Goal: Task Accomplishment & Management: Use online tool/utility

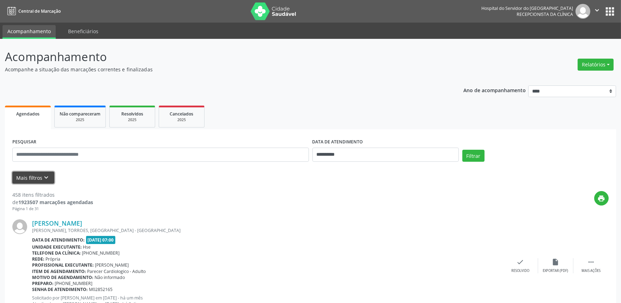
click at [34, 179] on button "Mais filtros keyboard_arrow_down" at bounding box center [33, 177] width 42 height 12
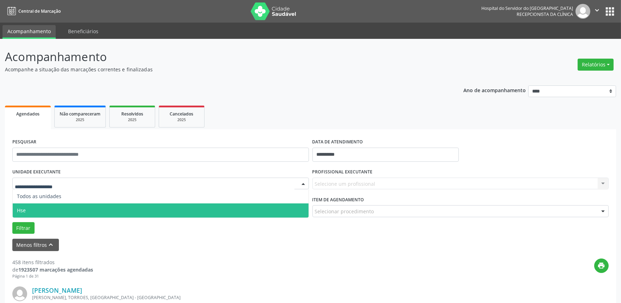
click at [45, 207] on span "Hse" at bounding box center [161, 210] width 296 height 14
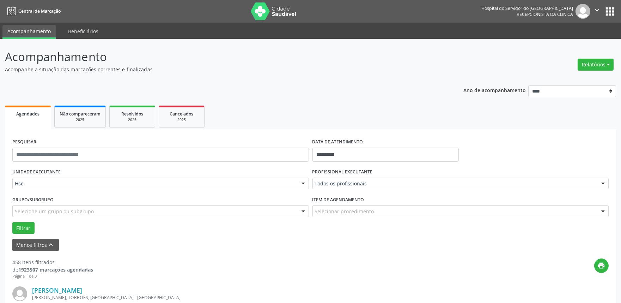
click at [352, 178] on div "Todos os profissionais" at bounding box center [460, 183] width 297 height 12
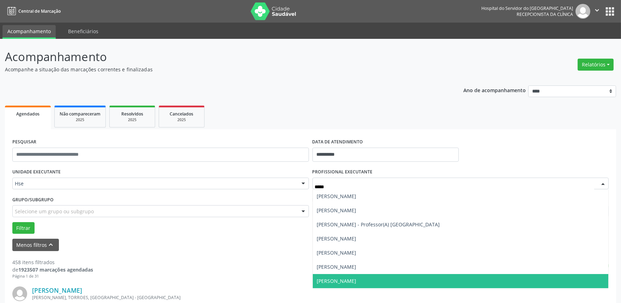
click at [357, 280] on span "[PERSON_NAME]" at bounding box center [336, 280] width 39 height 7
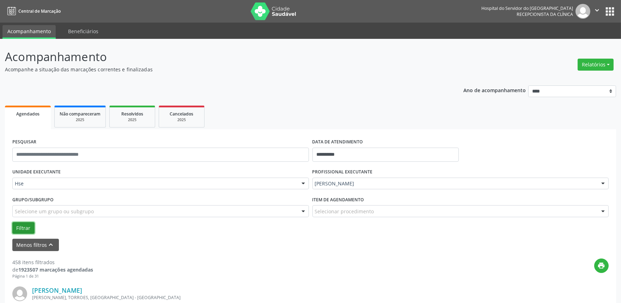
click at [20, 228] on button "Filtrar" at bounding box center [23, 228] width 22 height 12
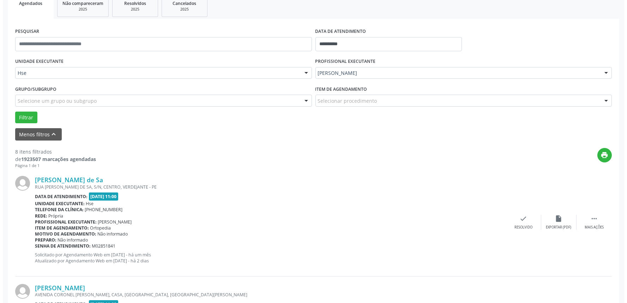
scroll to position [117, 0]
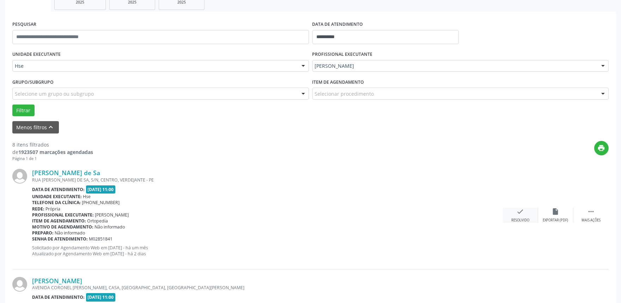
click at [515, 214] on div "check Resolvido" at bounding box center [520, 214] width 35 height 15
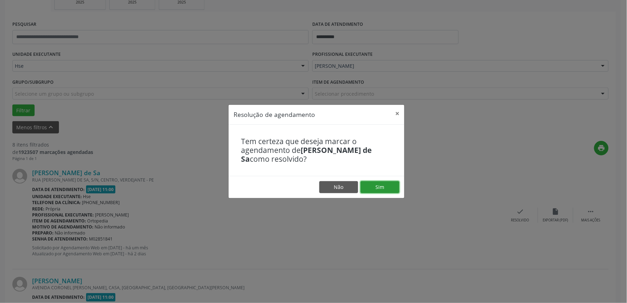
click at [364, 186] on button "Sim" at bounding box center [379, 187] width 39 height 12
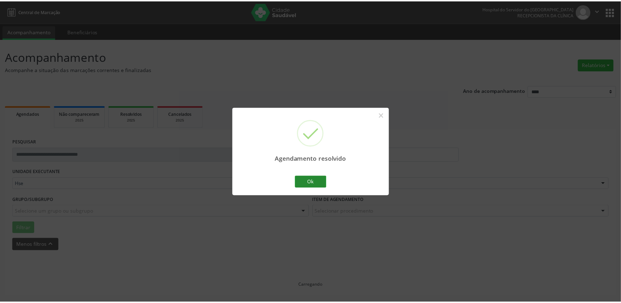
scroll to position [0, 0]
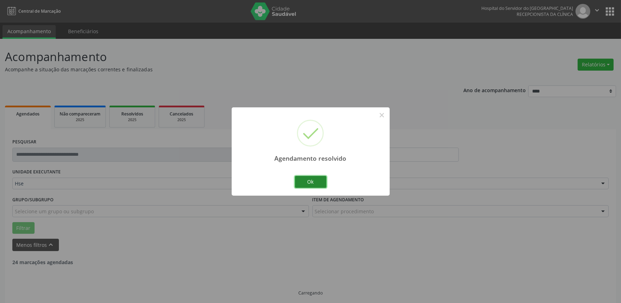
drag, startPoint x: 314, startPoint y: 182, endPoint x: 330, endPoint y: 186, distance: 16.0
click at [314, 182] on button "Ok" at bounding box center [311, 182] width 32 height 12
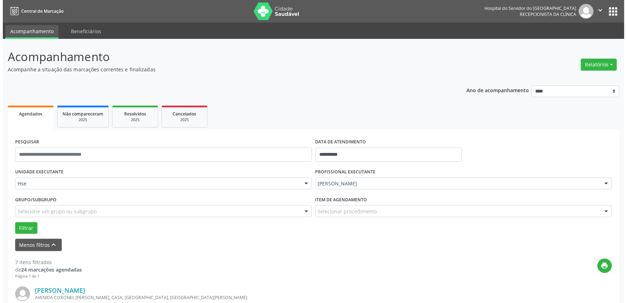
scroll to position [78, 0]
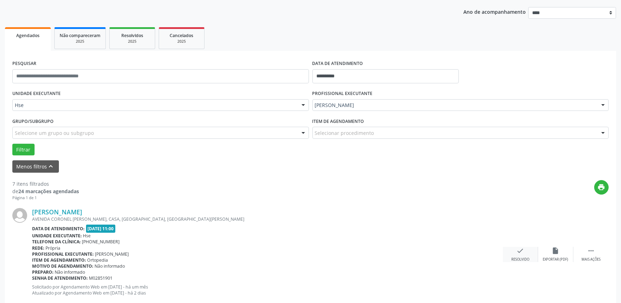
click at [526, 259] on div "Resolvido" at bounding box center [520, 259] width 18 height 5
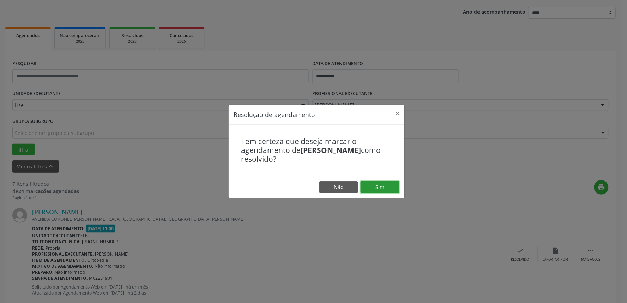
click at [372, 189] on button "Sim" at bounding box center [379, 187] width 39 height 12
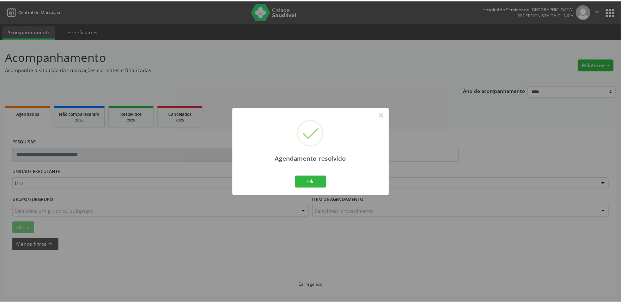
scroll to position [0, 0]
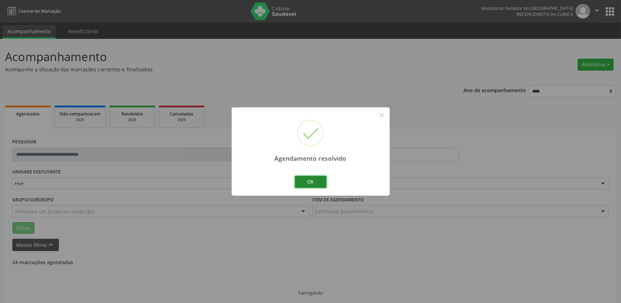
click at [314, 186] on button "Ok" at bounding box center [311, 182] width 32 height 12
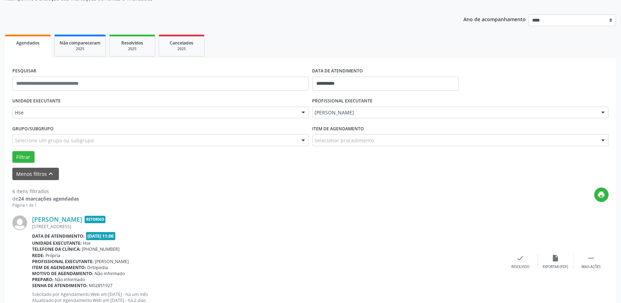
scroll to position [78, 0]
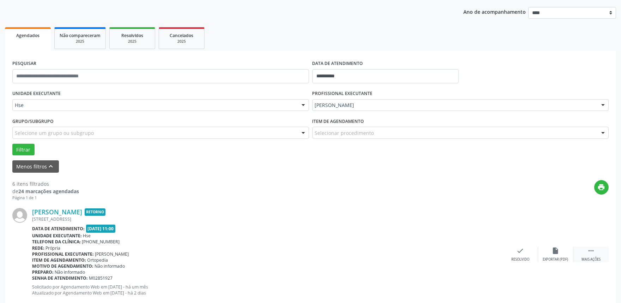
click at [606, 259] on div " Mais ações" at bounding box center [590, 254] width 35 height 15
click at [561, 255] on div "alarm_off Não compareceu" at bounding box center [555, 254] width 35 height 15
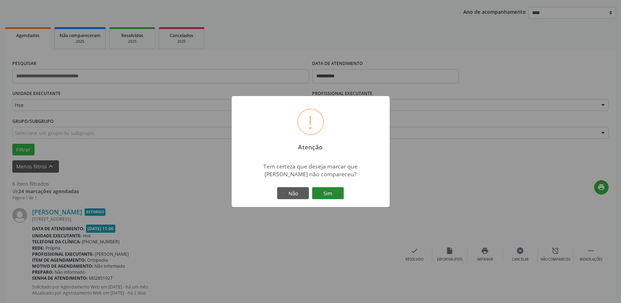
click at [341, 197] on button "Sim" at bounding box center [328, 193] width 32 height 12
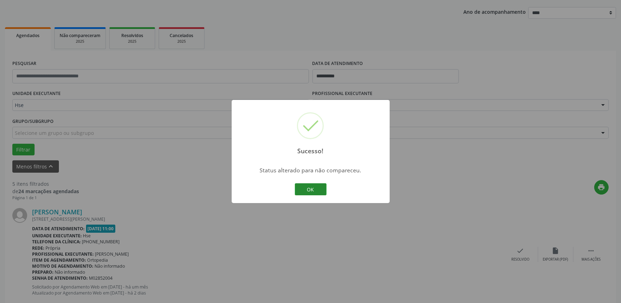
click at [316, 188] on button "OK" at bounding box center [311, 189] width 32 height 12
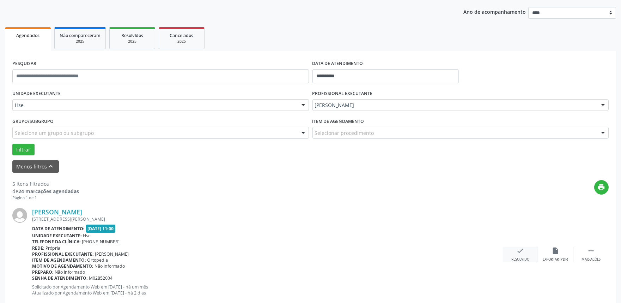
click at [523, 254] on div "check Resolvido" at bounding box center [520, 254] width 35 height 15
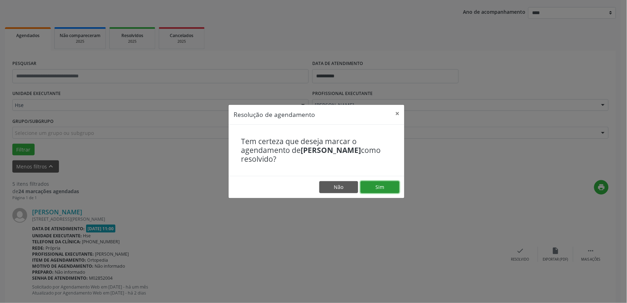
click at [383, 191] on button "Sim" at bounding box center [379, 187] width 39 height 12
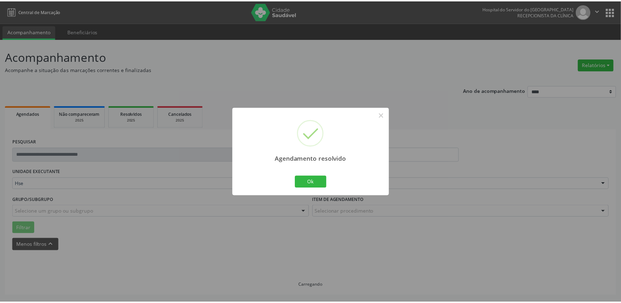
scroll to position [0, 0]
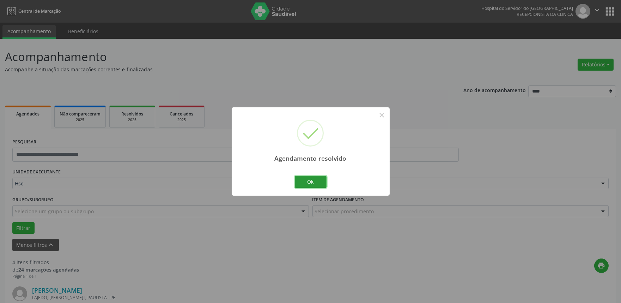
click at [305, 178] on button "Ok" at bounding box center [311, 182] width 32 height 12
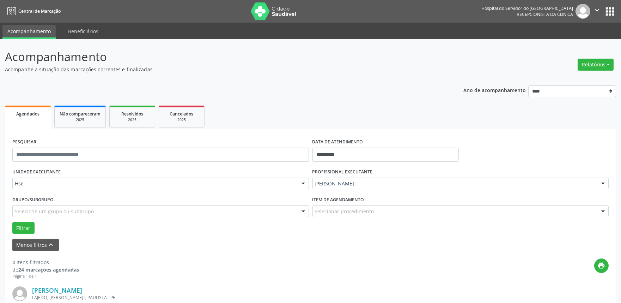
scroll to position [117, 0]
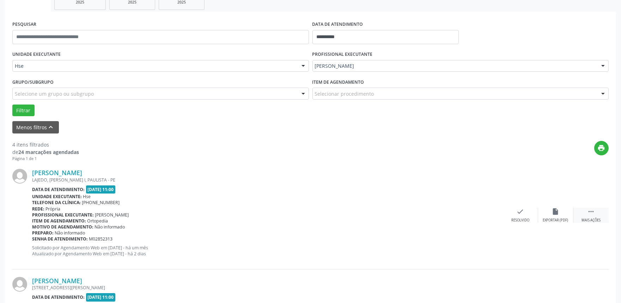
click at [599, 219] on div "Mais ações" at bounding box center [591, 220] width 19 height 5
click at [558, 215] on div "alarm_off Não compareceu" at bounding box center [555, 214] width 35 height 15
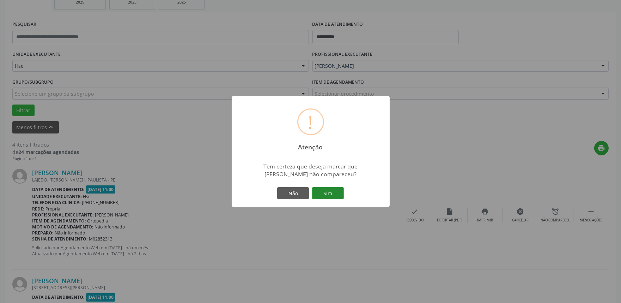
click at [339, 193] on button "Sim" at bounding box center [328, 193] width 32 height 12
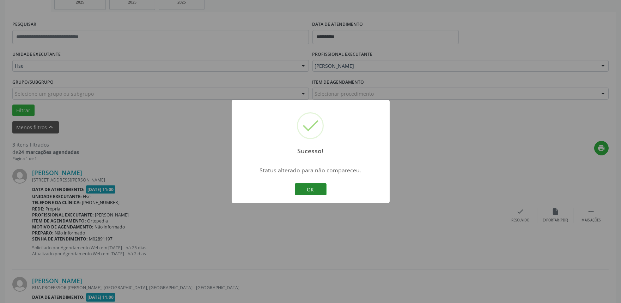
click at [311, 188] on button "OK" at bounding box center [311, 189] width 32 height 12
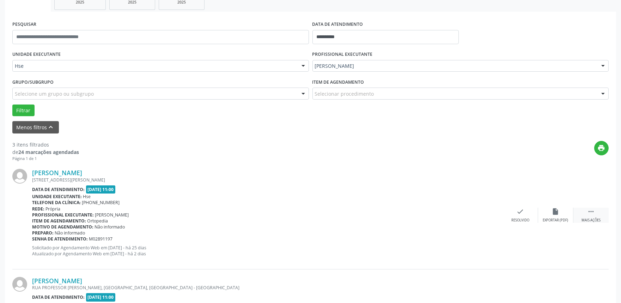
click at [598, 218] on div "Mais ações" at bounding box center [591, 220] width 19 height 5
click at [559, 217] on div "alarm_off Não compareceu" at bounding box center [555, 214] width 35 height 15
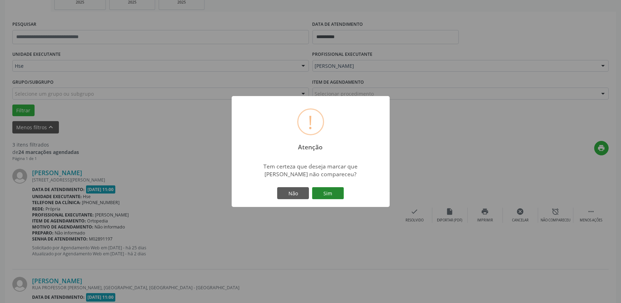
click at [336, 196] on button "Sim" at bounding box center [328, 193] width 32 height 12
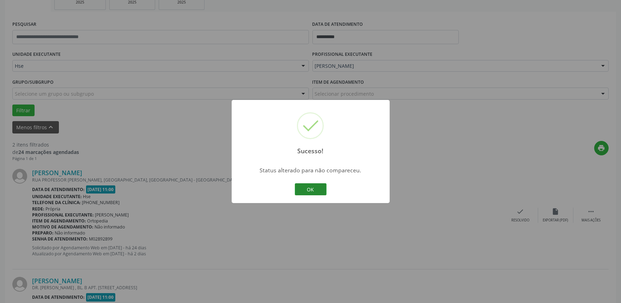
click at [314, 189] on button "OK" at bounding box center [311, 189] width 32 height 12
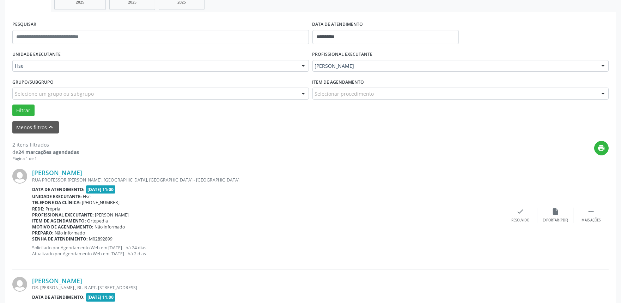
click at [601, 223] on div "[PERSON_NAME] RUA PROFESSOR [PERSON_NAME], [GEOGRAPHIC_DATA], [GEOGRAPHIC_DATA]…" at bounding box center [310, 215] width 596 height 108
click at [593, 218] on div "Mais ações" at bounding box center [591, 220] width 19 height 5
click at [551, 212] on div "alarm_off Não compareceu" at bounding box center [555, 214] width 35 height 15
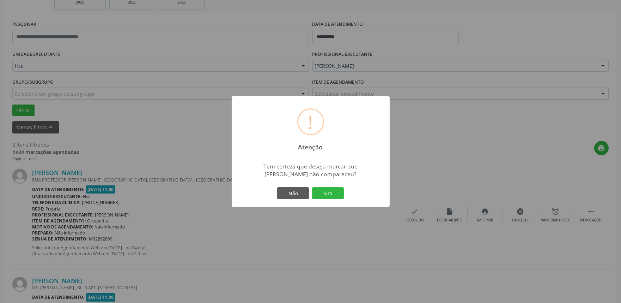
drag, startPoint x: 348, startPoint y: 192, endPoint x: 326, endPoint y: 192, distance: 21.9
click at [348, 192] on div "! Atenção × Tem certeza que deseja marcar que [PERSON_NAME] não compareceu? Não…" at bounding box center [311, 151] width 158 height 111
click at [326, 192] on button "Sim" at bounding box center [328, 193] width 32 height 12
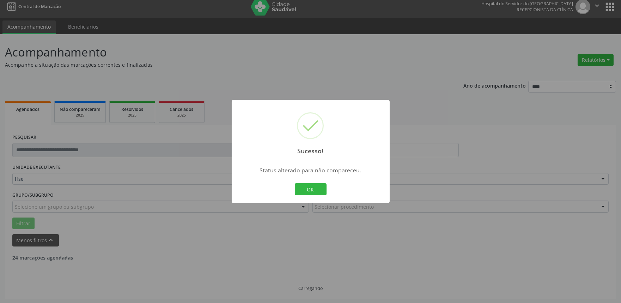
click at [302, 190] on button "OK" at bounding box center [311, 189] width 32 height 12
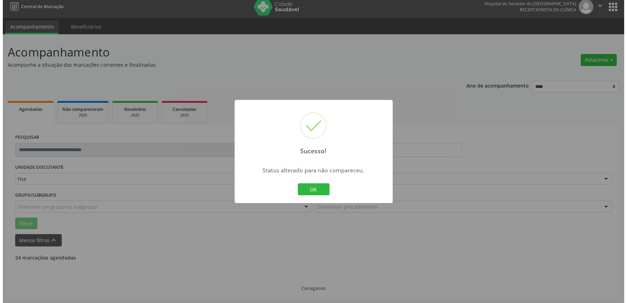
scroll to position [95, 0]
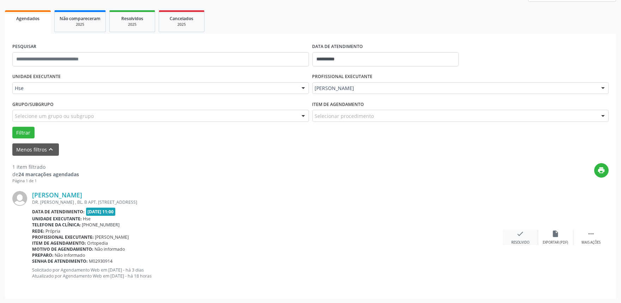
click at [508, 231] on div "check Resolvido" at bounding box center [520, 237] width 35 height 15
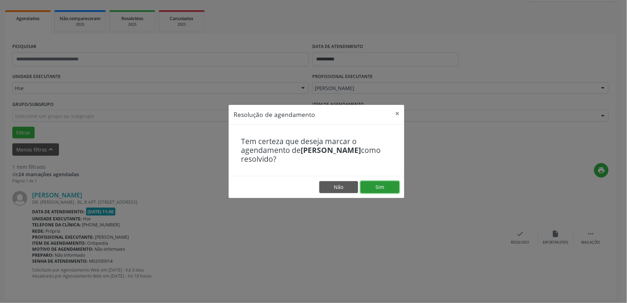
click at [389, 187] on button "Sim" at bounding box center [379, 187] width 39 height 12
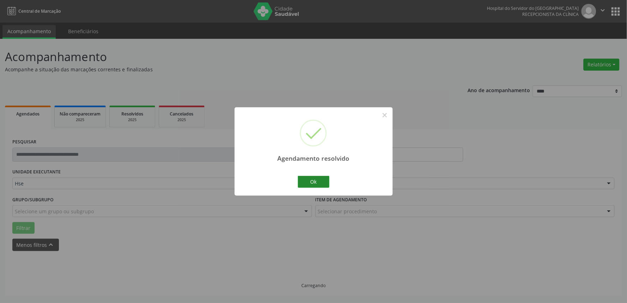
scroll to position [0, 0]
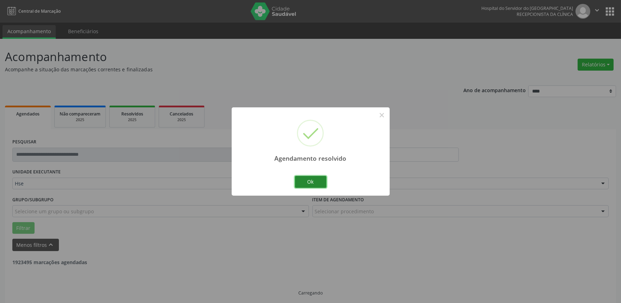
click at [306, 181] on button "Ok" at bounding box center [311, 182] width 32 height 12
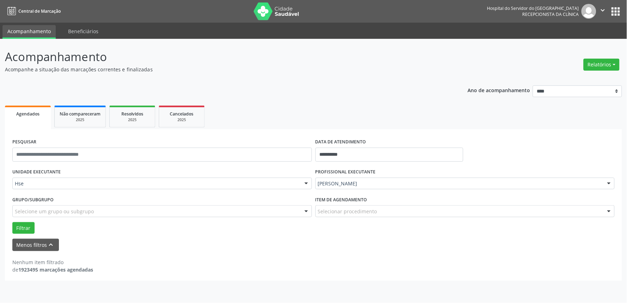
click at [408, 188] on div "[PERSON_NAME]" at bounding box center [464, 183] width 299 height 12
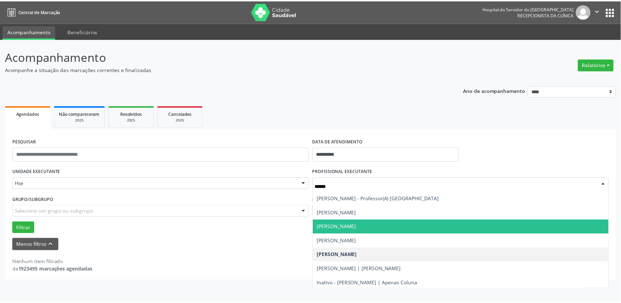
scroll to position [39, 0]
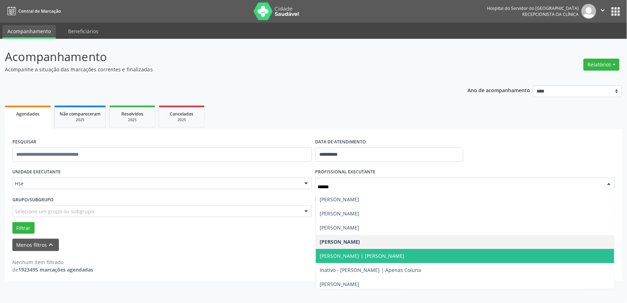
click at [435, 255] on span "[PERSON_NAME] | [PERSON_NAME]" at bounding box center [465, 256] width 299 height 14
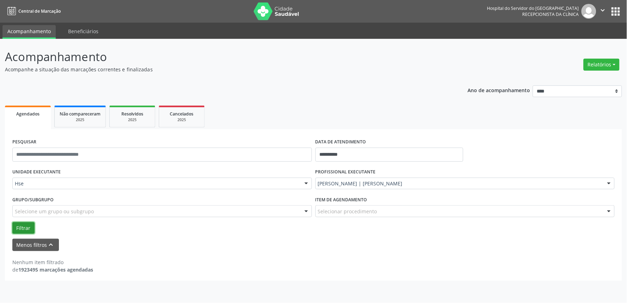
click at [19, 226] on button "Filtrar" at bounding box center [23, 228] width 22 height 12
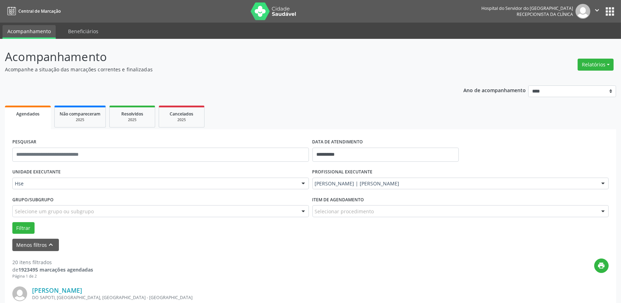
scroll to position [78, 0]
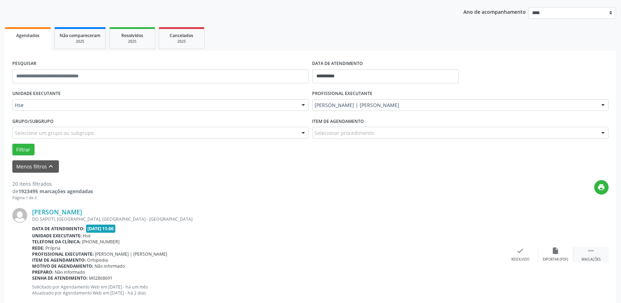
click at [594, 254] on icon "" at bounding box center [591, 251] width 8 height 8
click at [564, 253] on div "alarm_off Não compareceu" at bounding box center [555, 254] width 35 height 15
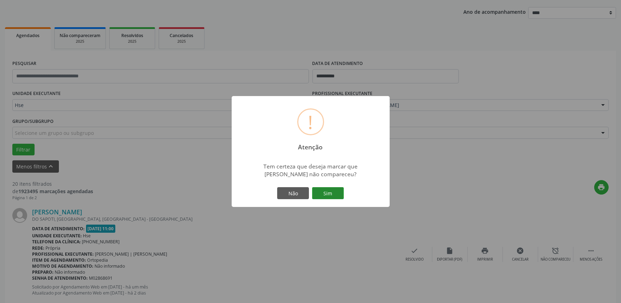
click at [329, 194] on button "Sim" at bounding box center [328, 193] width 32 height 12
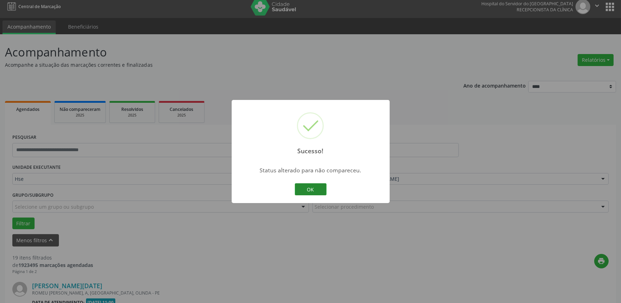
click at [317, 187] on button "OK" at bounding box center [311, 189] width 32 height 12
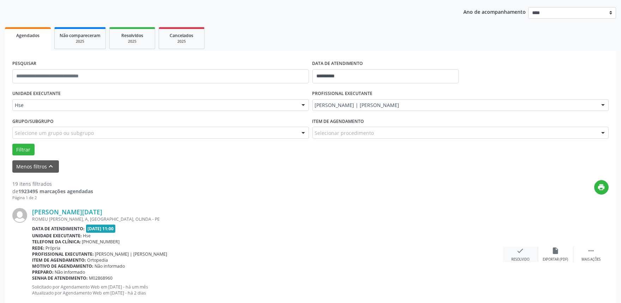
click at [521, 253] on icon "check" at bounding box center [521, 251] width 8 height 8
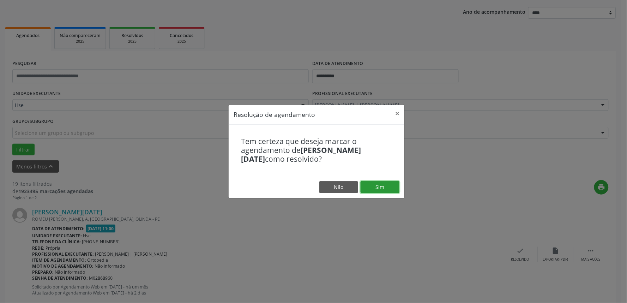
click at [391, 185] on button "Sim" at bounding box center [379, 187] width 39 height 12
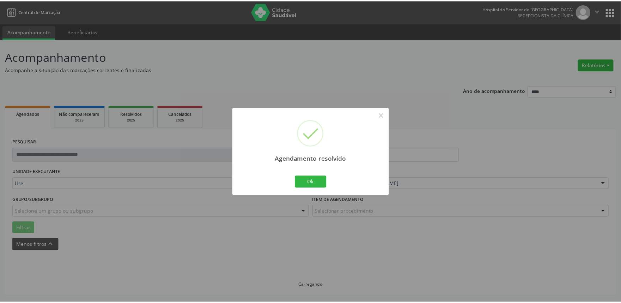
scroll to position [0, 0]
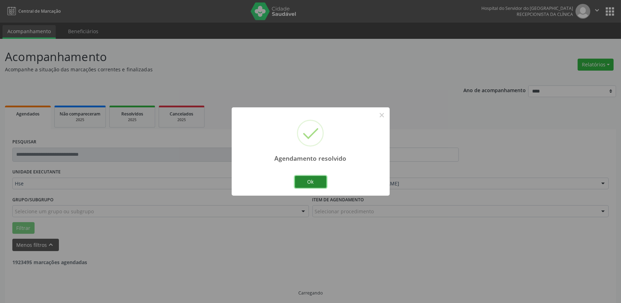
click at [309, 180] on button "Ok" at bounding box center [311, 182] width 32 height 12
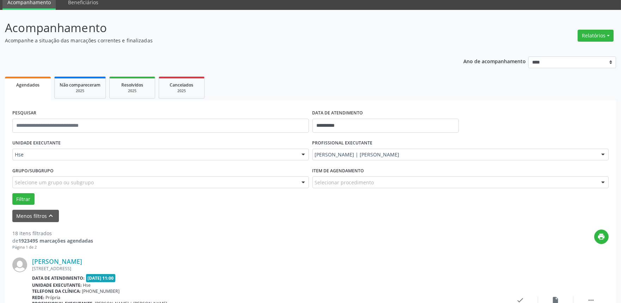
scroll to position [78, 0]
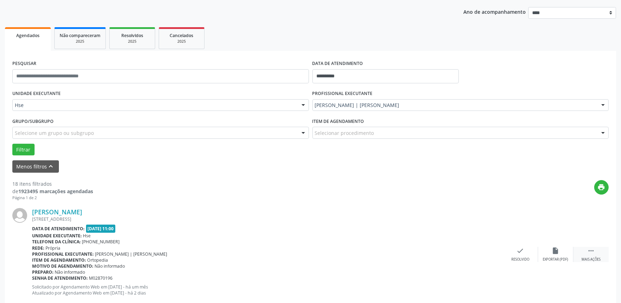
click at [602, 253] on div " Mais ações" at bounding box center [590, 254] width 35 height 15
click at [556, 255] on div "alarm_off Não compareceu" at bounding box center [555, 254] width 35 height 15
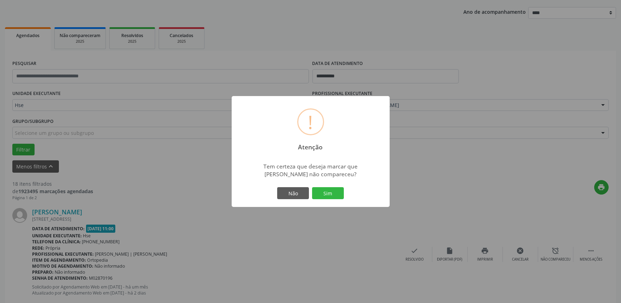
click at [344, 194] on div "Não Sim" at bounding box center [311, 193] width 70 height 15
click at [330, 193] on button "Sim" at bounding box center [328, 193] width 32 height 12
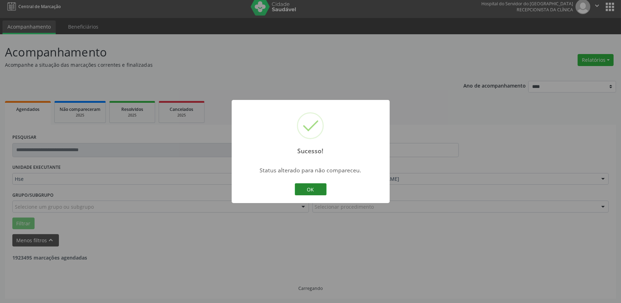
click at [311, 186] on button "OK" at bounding box center [311, 189] width 32 height 12
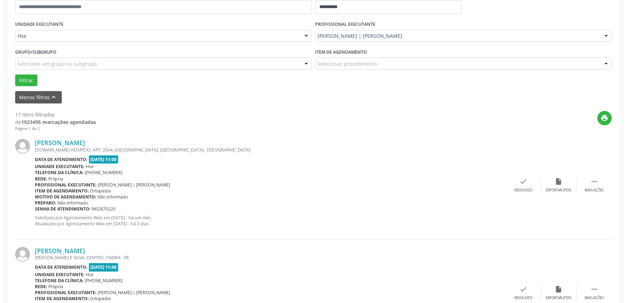
scroll to position [161, 0]
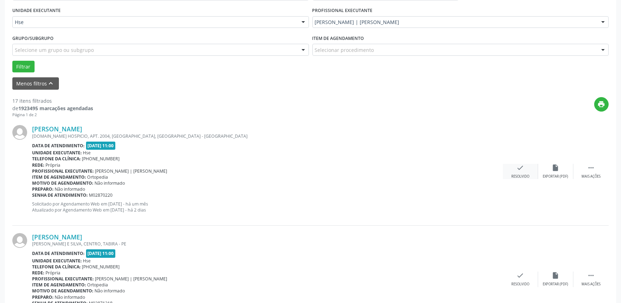
click at [518, 175] on div "Resolvido" at bounding box center [520, 176] width 18 height 5
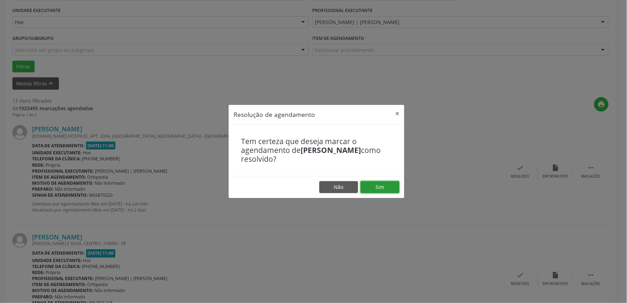
click at [390, 186] on button "Sim" at bounding box center [379, 187] width 39 height 12
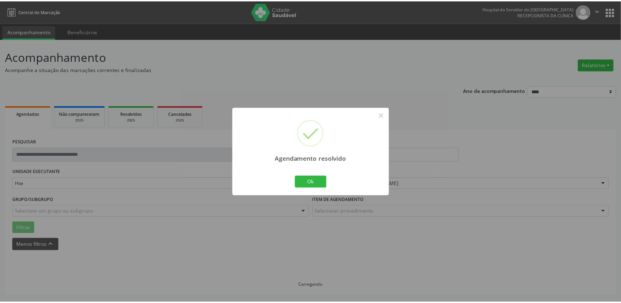
scroll to position [0, 0]
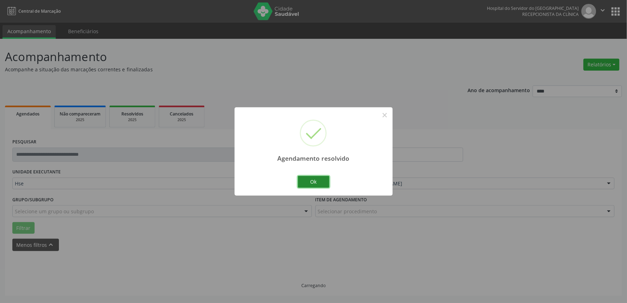
click at [312, 178] on button "Ok" at bounding box center [314, 182] width 32 height 12
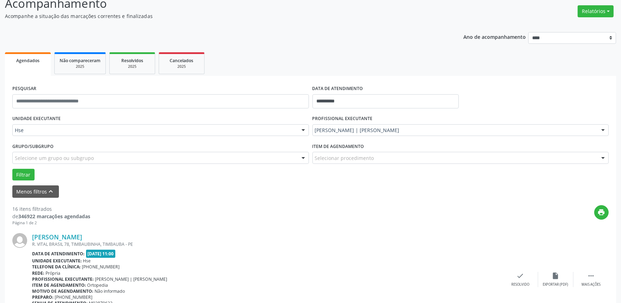
scroll to position [78, 0]
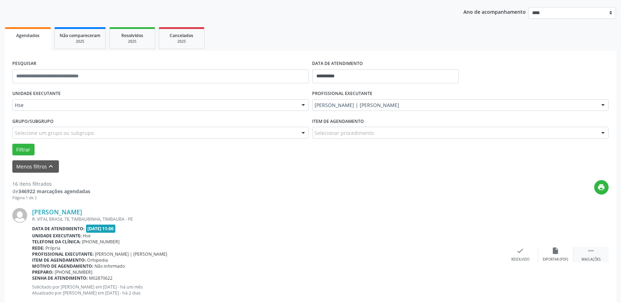
click at [597, 248] on div " Mais ações" at bounding box center [590, 254] width 35 height 15
click at [551, 250] on div "alarm_off Não compareceu" at bounding box center [555, 254] width 35 height 15
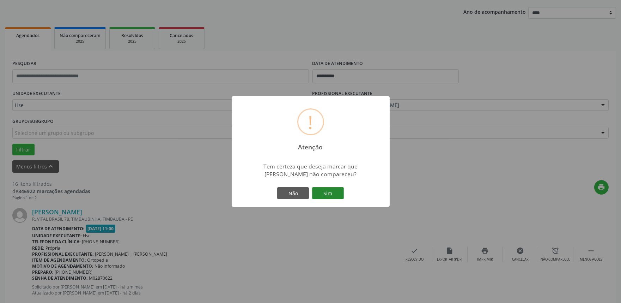
click at [321, 198] on button "Sim" at bounding box center [328, 193] width 32 height 12
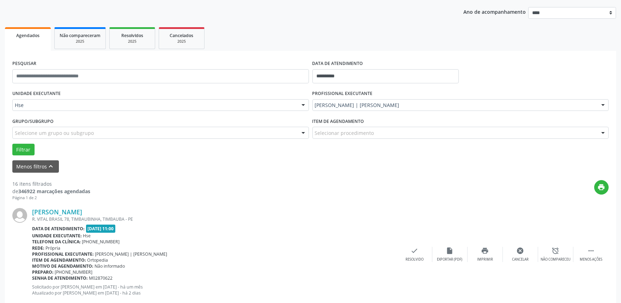
scroll to position [5, 0]
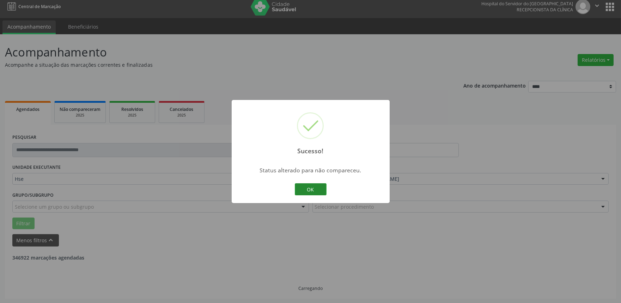
click at [320, 188] on button "OK" at bounding box center [311, 189] width 32 height 12
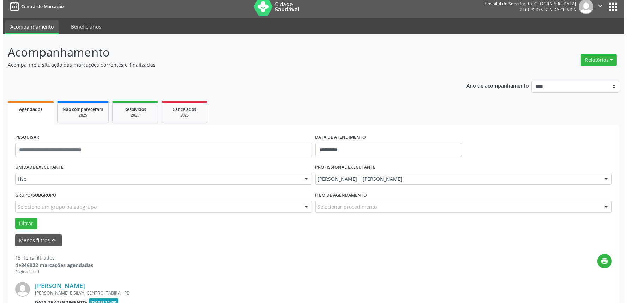
scroll to position [78, 0]
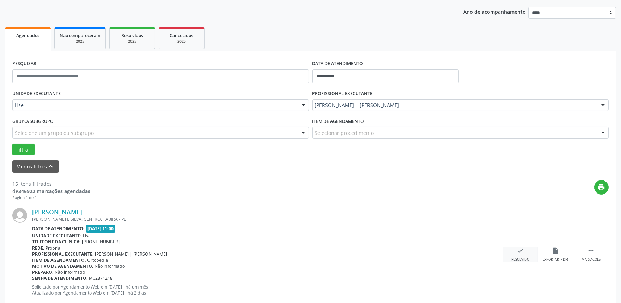
click at [513, 255] on div "check Resolvido" at bounding box center [520, 254] width 35 height 15
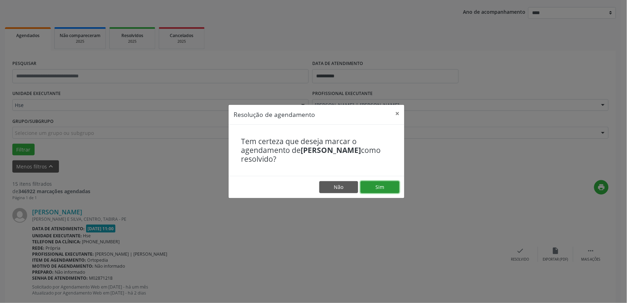
click at [372, 190] on button "Sim" at bounding box center [379, 187] width 39 height 12
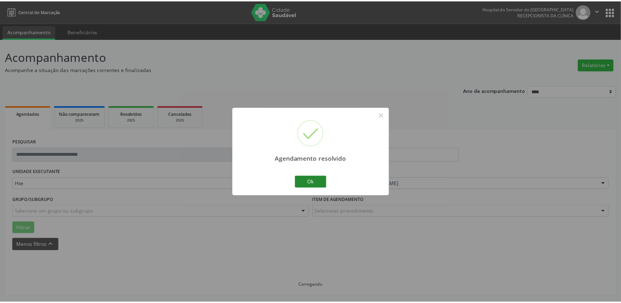
scroll to position [0, 0]
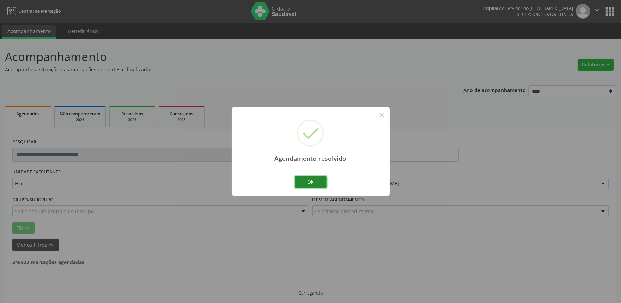
click at [310, 185] on button "Ok" at bounding box center [311, 182] width 32 height 12
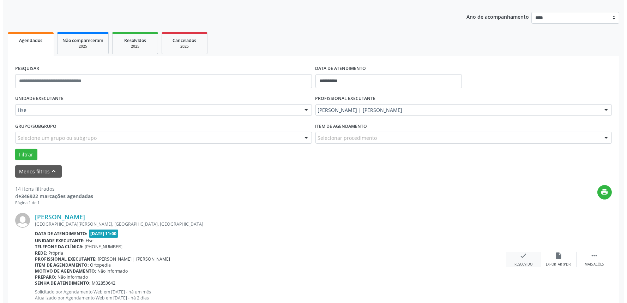
scroll to position [78, 0]
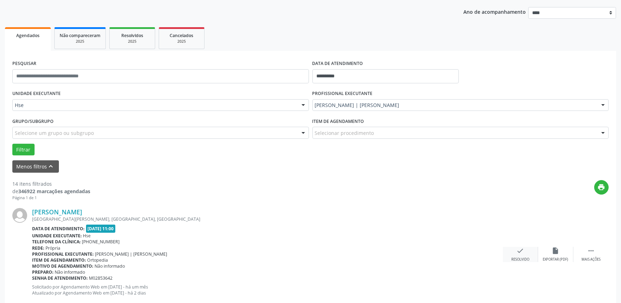
click at [525, 258] on div "Resolvido" at bounding box center [520, 259] width 18 height 5
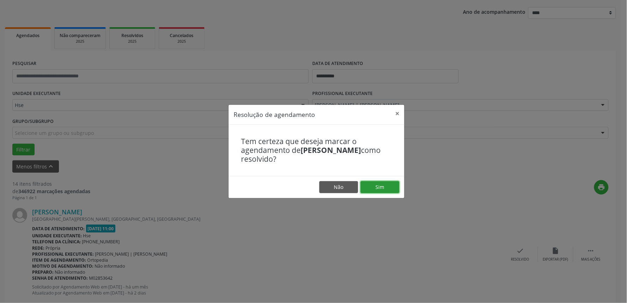
click at [374, 187] on button "Sim" at bounding box center [379, 187] width 39 height 12
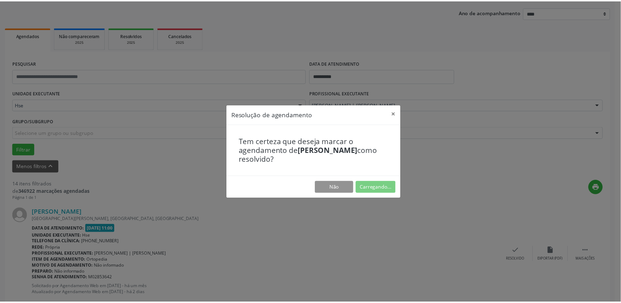
scroll to position [0, 0]
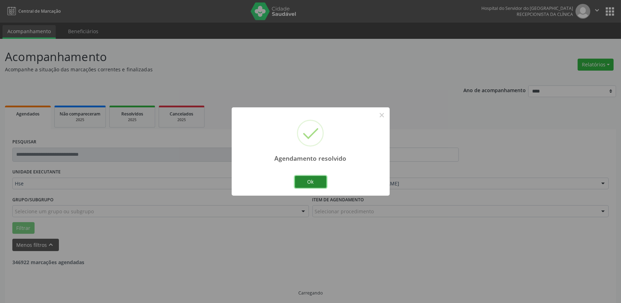
click at [316, 179] on button "Ok" at bounding box center [311, 182] width 32 height 12
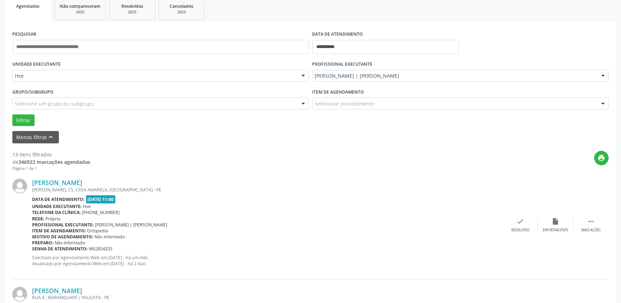
scroll to position [117, 0]
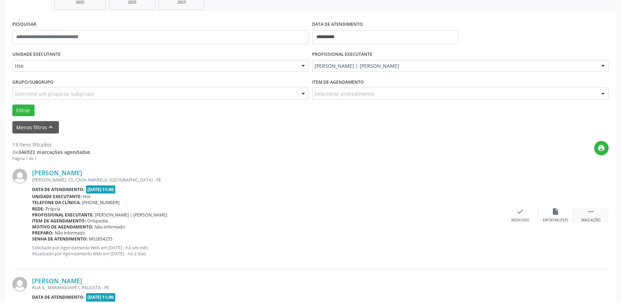
click at [591, 214] on icon "" at bounding box center [591, 211] width 8 height 8
click at [551, 213] on div "alarm_off Não compareceu" at bounding box center [555, 214] width 35 height 15
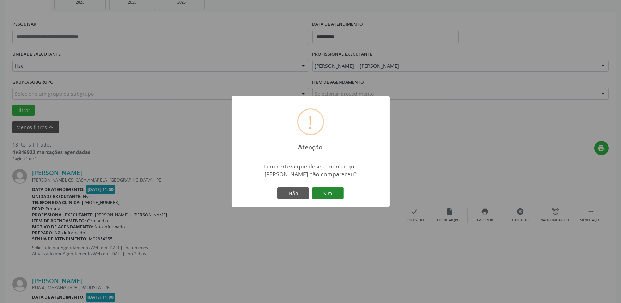
click at [329, 187] on button "Sim" at bounding box center [328, 193] width 32 height 12
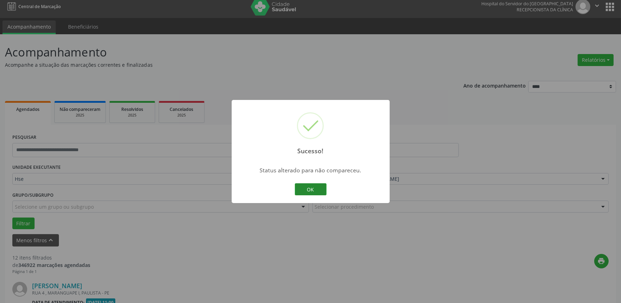
click at [309, 186] on button "OK" at bounding box center [311, 189] width 32 height 12
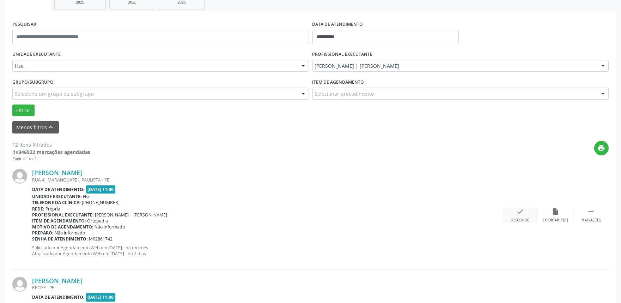
click at [516, 215] on div "check Resolvido" at bounding box center [520, 214] width 35 height 15
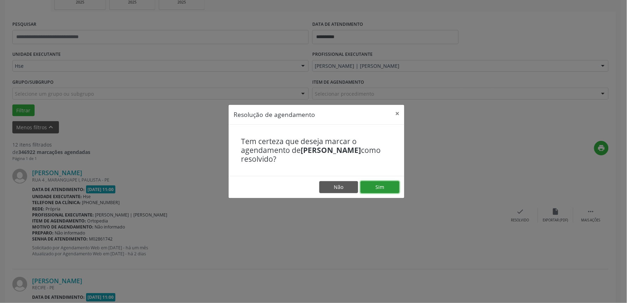
click at [379, 186] on button "Sim" at bounding box center [379, 187] width 39 height 12
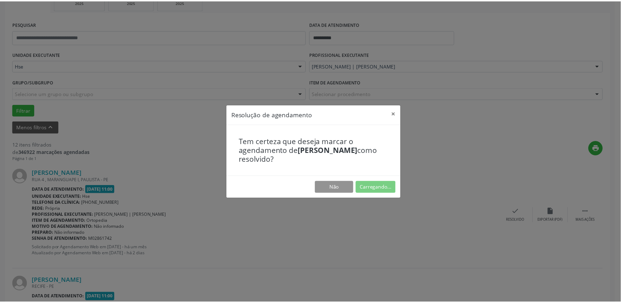
scroll to position [0, 0]
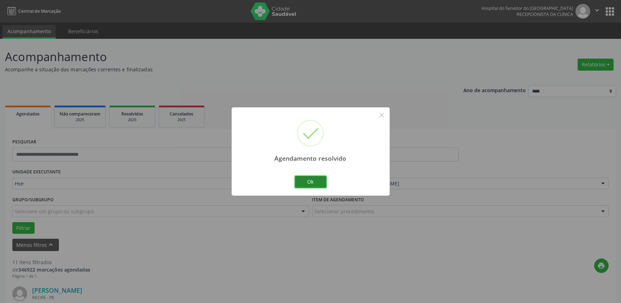
click at [300, 177] on button "Ok" at bounding box center [311, 182] width 32 height 12
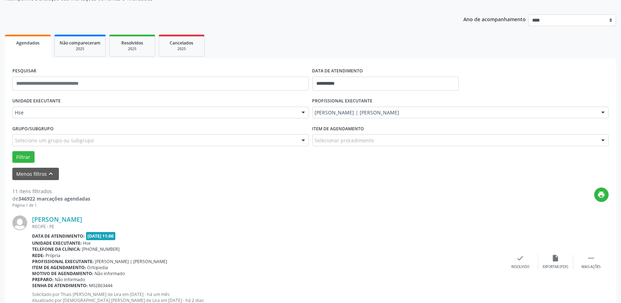
scroll to position [78, 0]
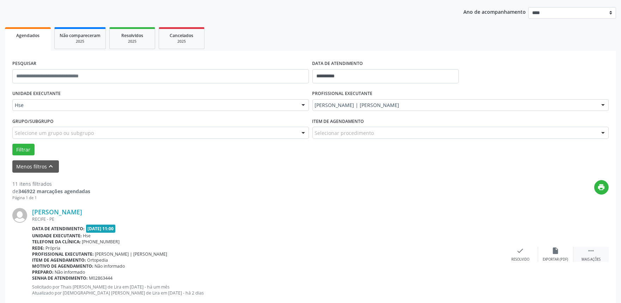
drag, startPoint x: 596, startPoint y: 254, endPoint x: 590, endPoint y: 253, distance: 6.6
click at [597, 254] on div " Mais ações" at bounding box center [590, 254] width 35 height 15
click at [558, 249] on icon "alarm_off" at bounding box center [556, 251] width 8 height 8
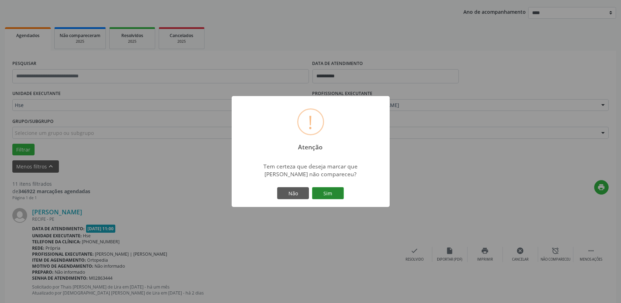
click at [333, 194] on button "Sim" at bounding box center [328, 193] width 32 height 12
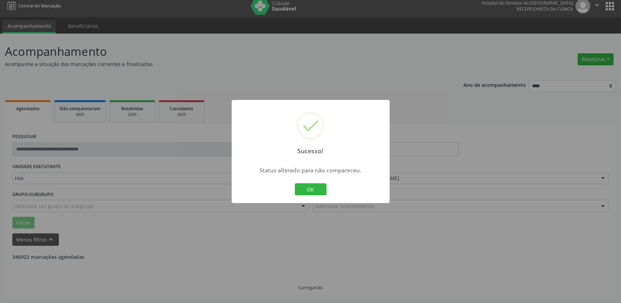
scroll to position [5, 0]
click at [315, 188] on button "OK" at bounding box center [311, 189] width 32 height 12
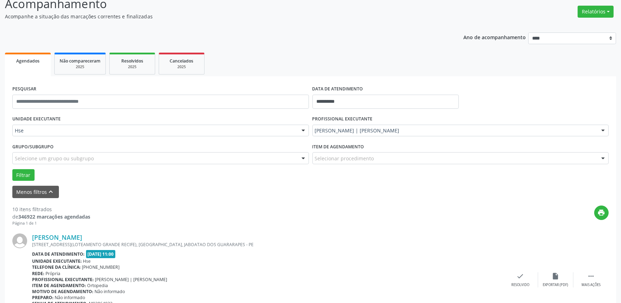
scroll to position [122, 0]
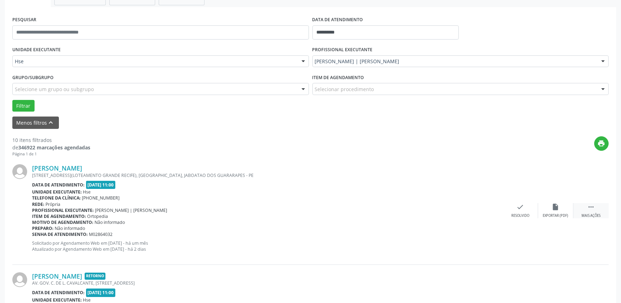
click at [595, 214] on div "Mais ações" at bounding box center [591, 215] width 19 height 5
drag, startPoint x: 558, startPoint y: 209, endPoint x: 546, endPoint y: 189, distance: 23.4
click at [558, 199] on div "[PERSON_NAME] [STREET_ADDRESS](LOTEAMENTO [GEOGRAPHIC_DATA]), [GEOGRAPHIC_DATA]…" at bounding box center [310, 211] width 596 height 108
click at [557, 207] on icon "alarm_off" at bounding box center [556, 207] width 8 height 8
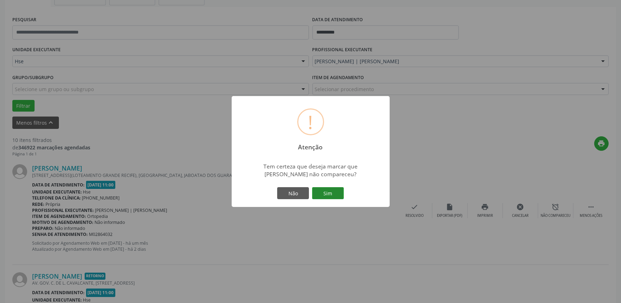
click at [334, 191] on button "Sim" at bounding box center [328, 193] width 32 height 12
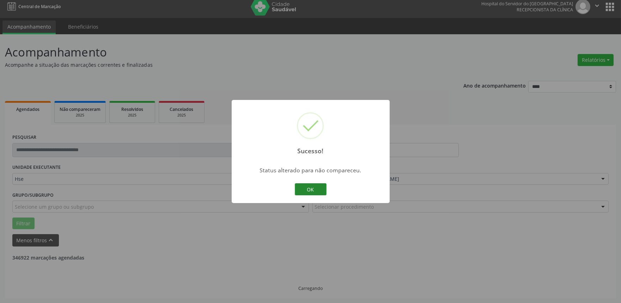
click at [302, 190] on button "OK" at bounding box center [311, 189] width 32 height 12
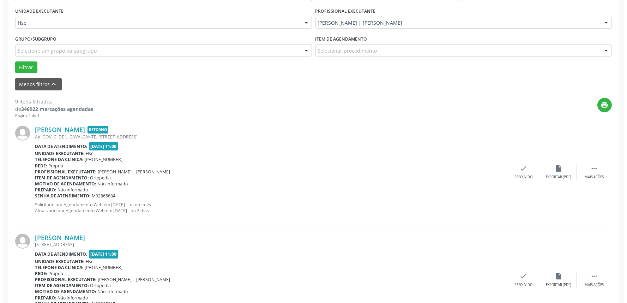
scroll to position [161, 0]
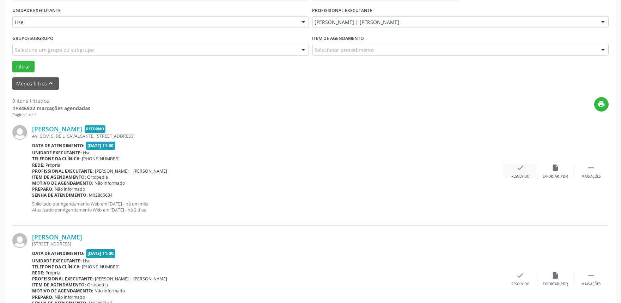
click at [521, 177] on div "Resolvido" at bounding box center [520, 176] width 18 height 5
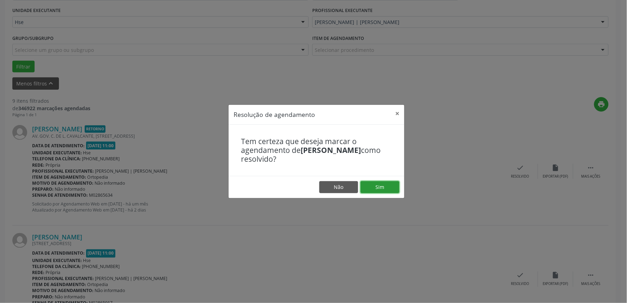
click at [371, 187] on button "Sim" at bounding box center [379, 187] width 39 height 12
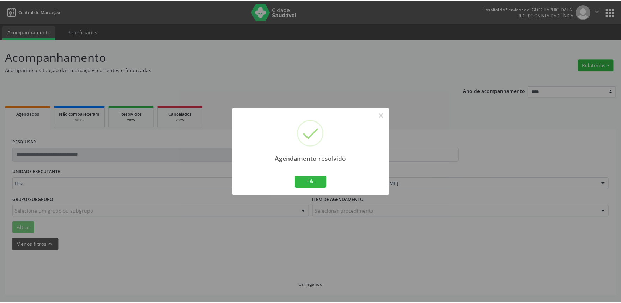
scroll to position [0, 0]
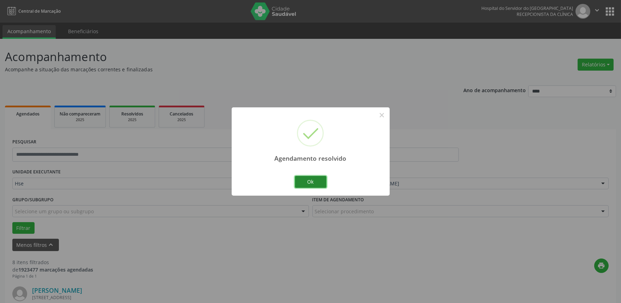
click at [320, 185] on button "Ok" at bounding box center [311, 182] width 32 height 12
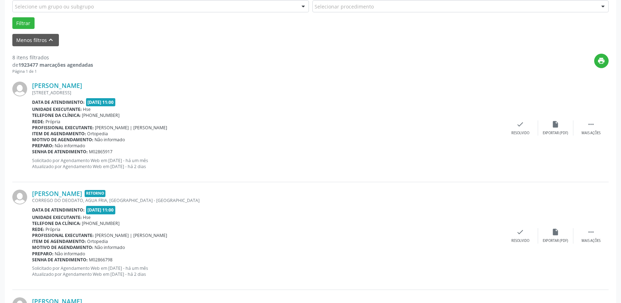
scroll to position [157, 0]
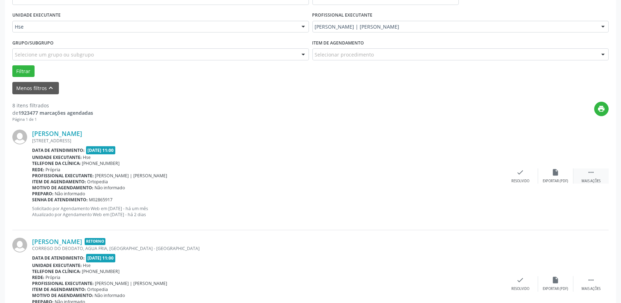
click at [592, 172] on icon "" at bounding box center [591, 172] width 8 height 8
click at [551, 176] on div "alarm_off Não compareceu" at bounding box center [555, 175] width 35 height 15
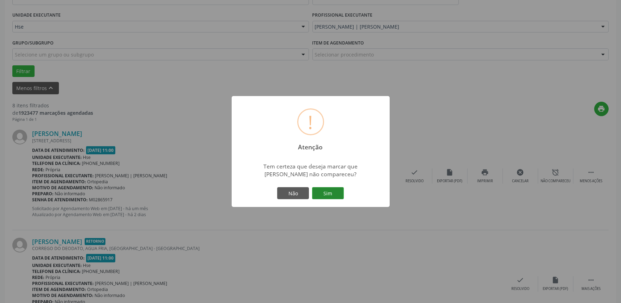
click at [339, 189] on button "Sim" at bounding box center [328, 193] width 32 height 12
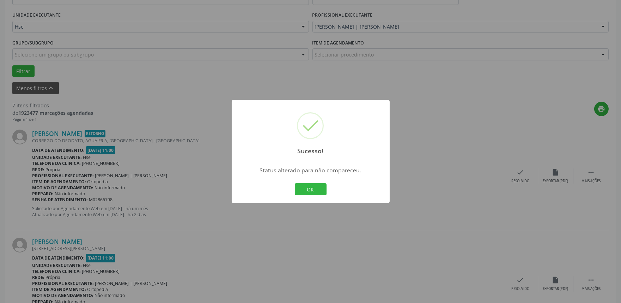
click at [305, 195] on div "OK Cancel" at bounding box center [310, 189] width 35 height 15
click at [320, 190] on button "OK" at bounding box center [311, 189] width 32 height 12
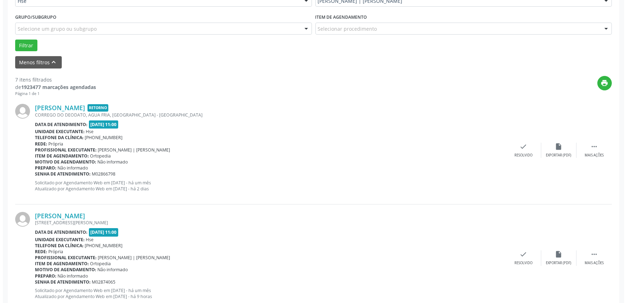
scroll to position [196, 0]
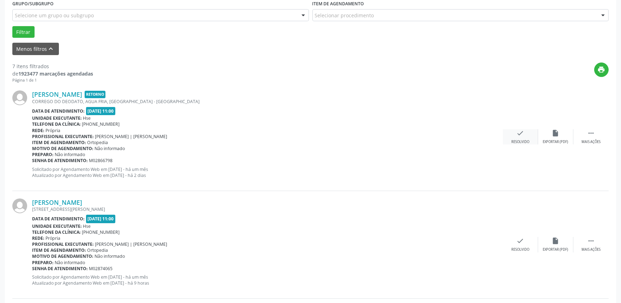
click at [524, 138] on div "check Resolvido" at bounding box center [520, 136] width 35 height 15
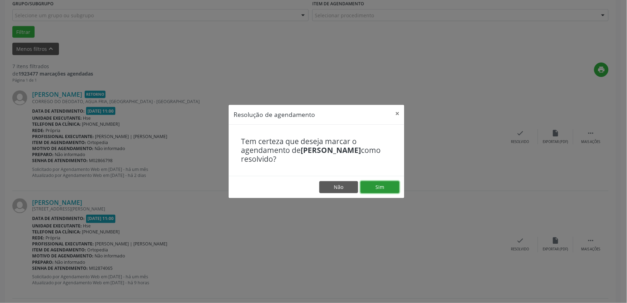
click at [376, 193] on button "Sim" at bounding box center [379, 187] width 39 height 12
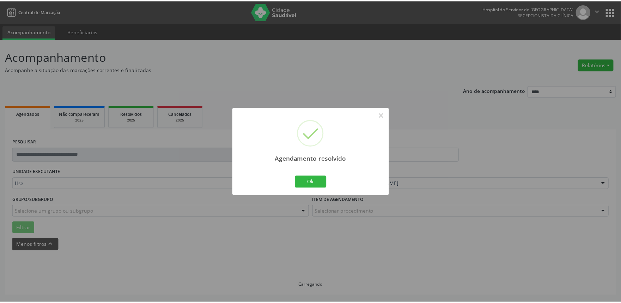
scroll to position [0, 0]
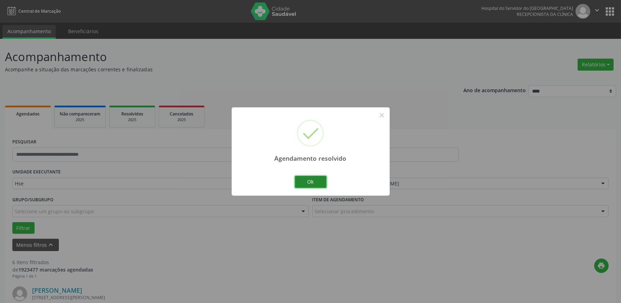
click at [312, 186] on button "Ok" at bounding box center [311, 182] width 32 height 12
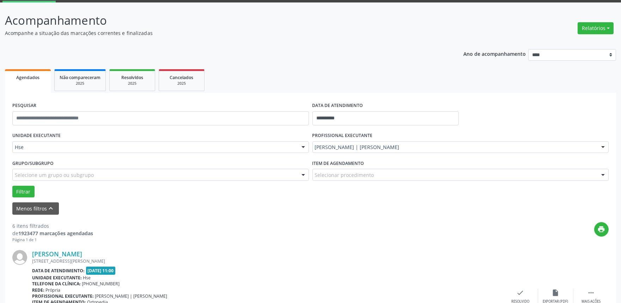
scroll to position [78, 0]
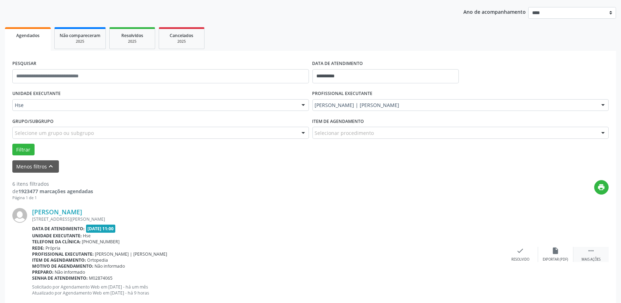
click at [592, 257] on div "Mais ações" at bounding box center [591, 259] width 19 height 5
click at [556, 252] on icon "alarm_off" at bounding box center [556, 251] width 8 height 8
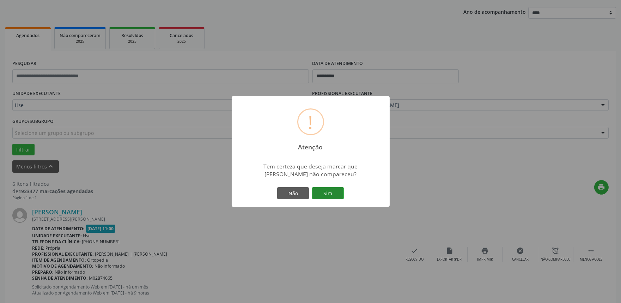
click at [327, 193] on button "Sim" at bounding box center [328, 193] width 32 height 12
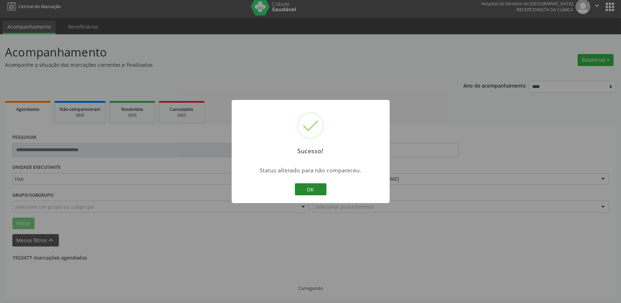
click at [313, 188] on button "OK" at bounding box center [311, 189] width 32 height 12
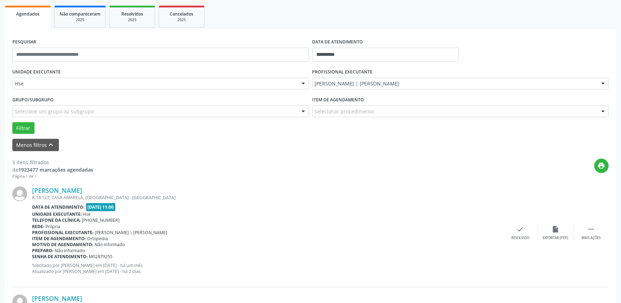
scroll to position [117, 0]
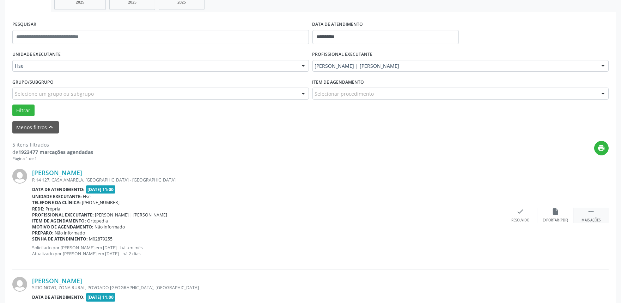
click at [587, 214] on icon "" at bounding box center [591, 211] width 8 height 8
click at [554, 215] on div "alarm_off Não compareceu" at bounding box center [555, 214] width 35 height 15
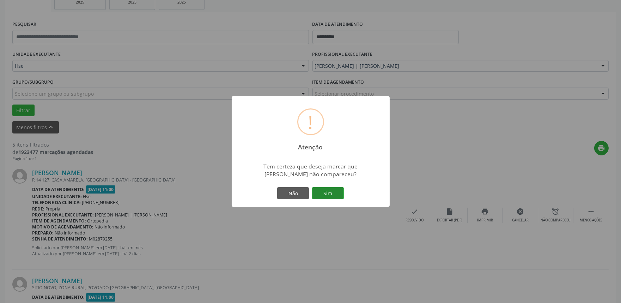
click at [339, 195] on button "Sim" at bounding box center [328, 193] width 32 height 12
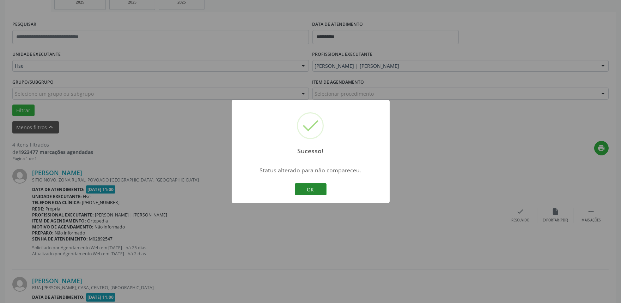
click at [304, 191] on button "OK" at bounding box center [311, 189] width 32 height 12
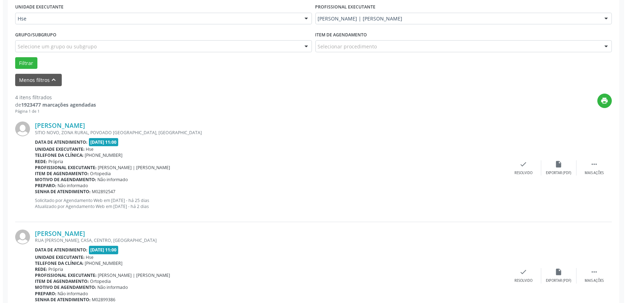
scroll to position [196, 0]
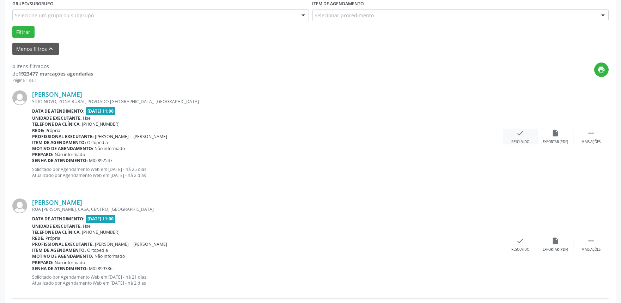
click at [515, 133] on div "check Resolvido" at bounding box center [520, 136] width 35 height 15
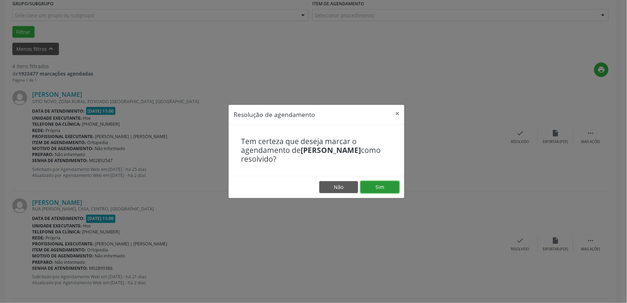
click at [371, 185] on button "Sim" at bounding box center [379, 187] width 39 height 12
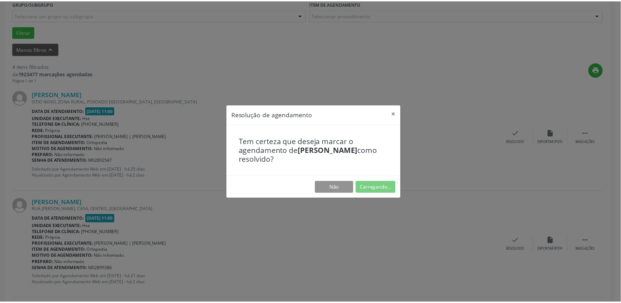
scroll to position [0, 0]
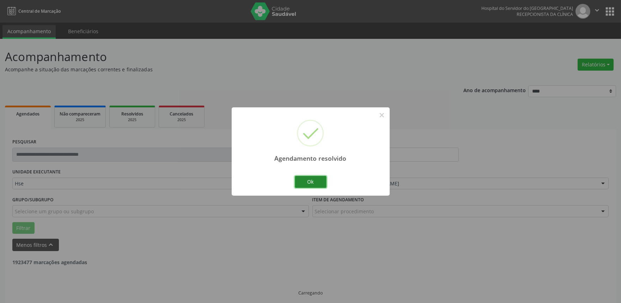
click at [308, 178] on button "Ok" at bounding box center [311, 182] width 32 height 12
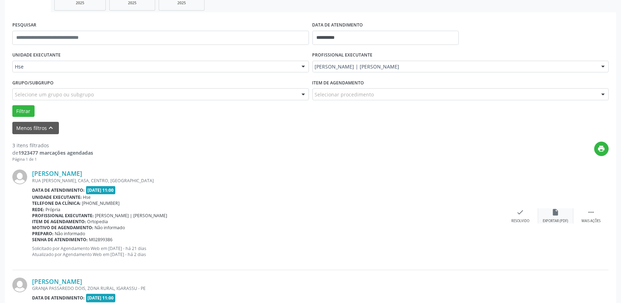
scroll to position [117, 0]
click at [600, 218] on div "Mais ações" at bounding box center [591, 220] width 19 height 5
click at [563, 218] on div "Não compareceu" at bounding box center [556, 220] width 30 height 5
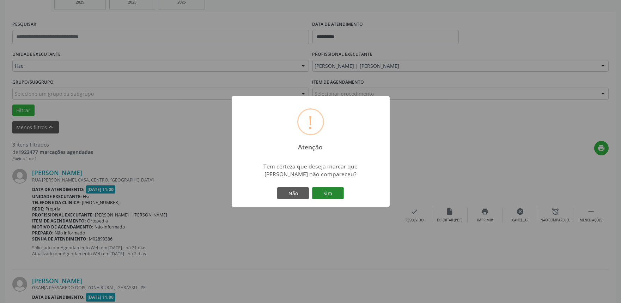
click at [327, 192] on button "Sim" at bounding box center [328, 193] width 32 height 12
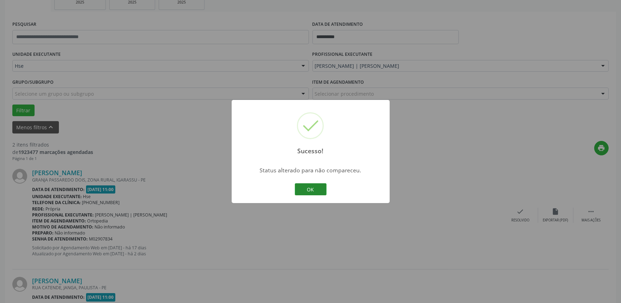
click at [315, 185] on button "OK" at bounding box center [311, 189] width 32 height 12
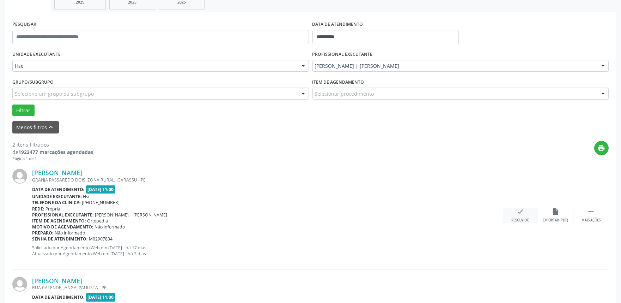
click at [528, 214] on div "check Resolvido" at bounding box center [520, 214] width 35 height 15
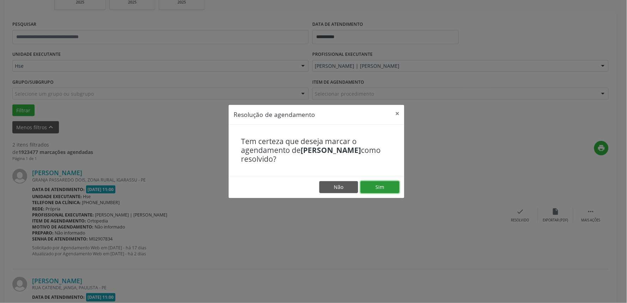
click at [377, 187] on button "Sim" at bounding box center [379, 187] width 39 height 12
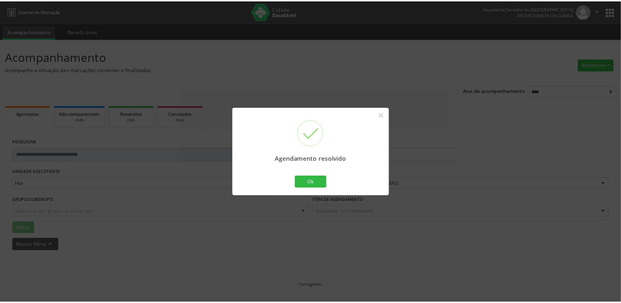
scroll to position [0, 0]
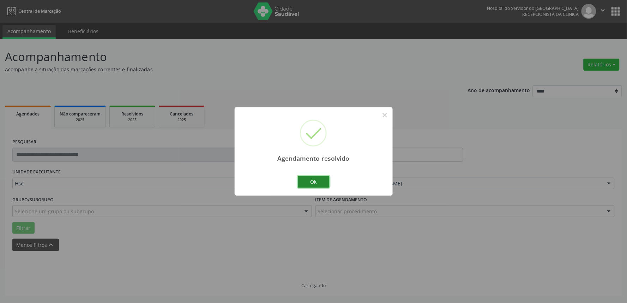
click at [316, 185] on button "Ok" at bounding box center [314, 182] width 32 height 12
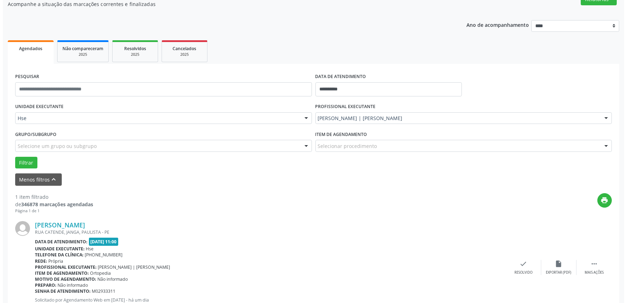
scroll to position [78, 0]
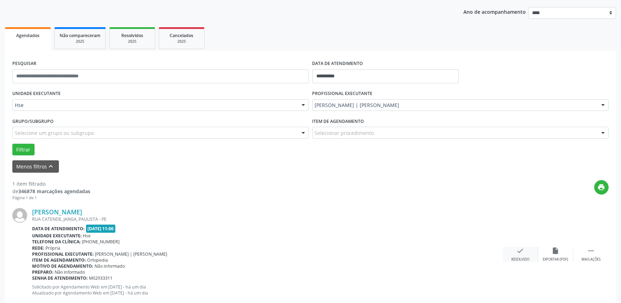
click at [513, 257] on div "Resolvido" at bounding box center [520, 259] width 18 height 5
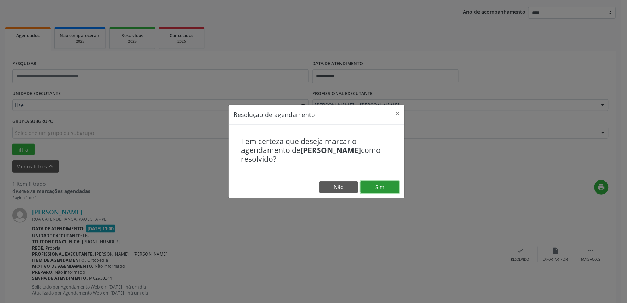
click at [384, 187] on button "Sim" at bounding box center [379, 187] width 39 height 12
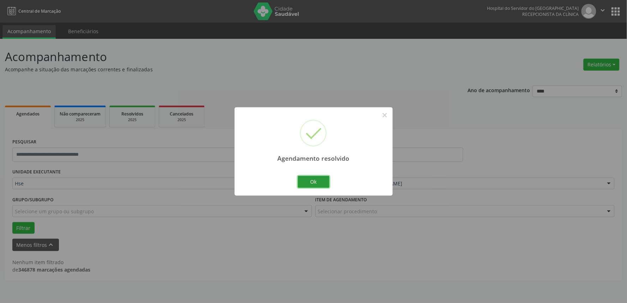
click at [328, 183] on button "Ok" at bounding box center [314, 182] width 32 height 12
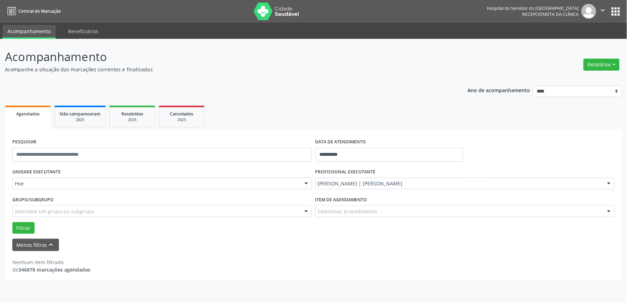
click at [382, 176] on div "PROFISSIONAL EXECUTANTE [PERSON_NAME] | [PERSON_NAME] Todos os profissionais [P…" at bounding box center [465, 180] width 303 height 28
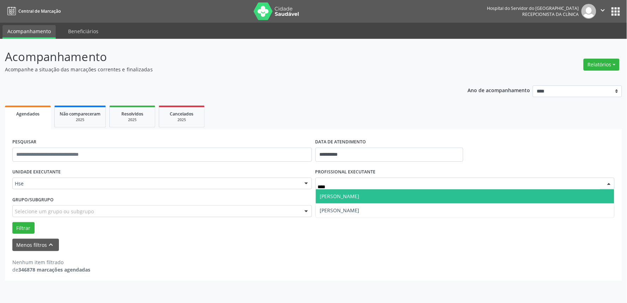
type input "***"
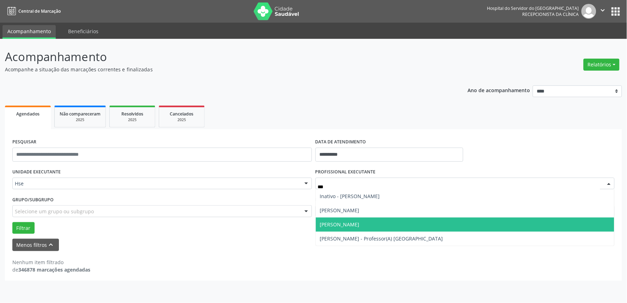
click at [359, 221] on span "[PERSON_NAME]" at bounding box center [339, 224] width 39 height 7
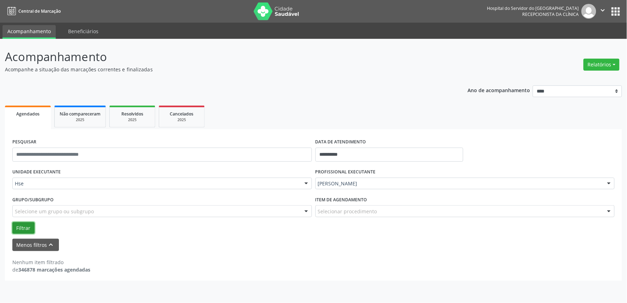
click at [22, 229] on button "Filtrar" at bounding box center [23, 228] width 22 height 12
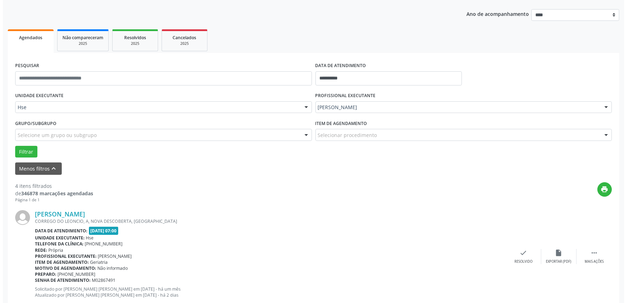
scroll to position [122, 0]
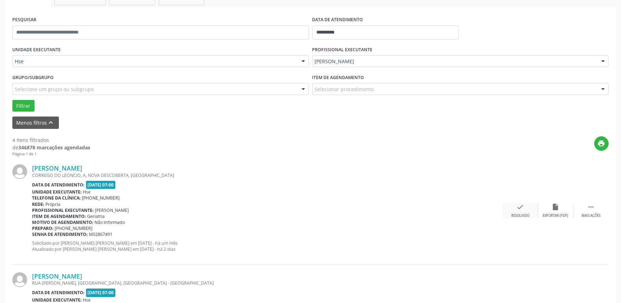
click at [513, 212] on div "check Resolvido" at bounding box center [520, 210] width 35 height 15
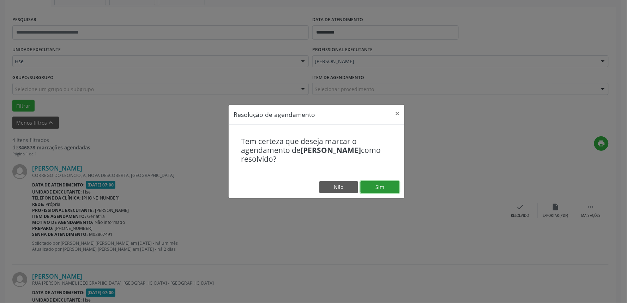
click at [380, 190] on button "Sim" at bounding box center [379, 187] width 39 height 12
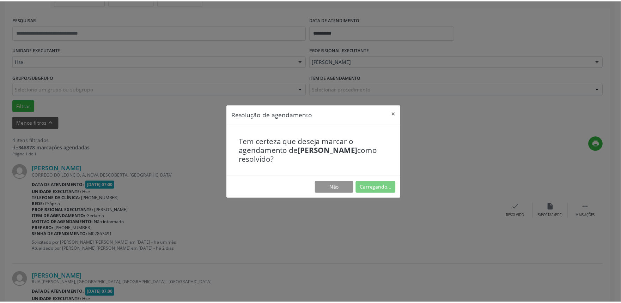
scroll to position [0, 0]
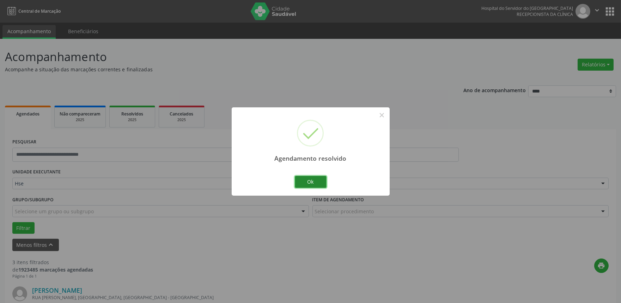
click at [310, 181] on button "Ok" at bounding box center [311, 182] width 32 height 12
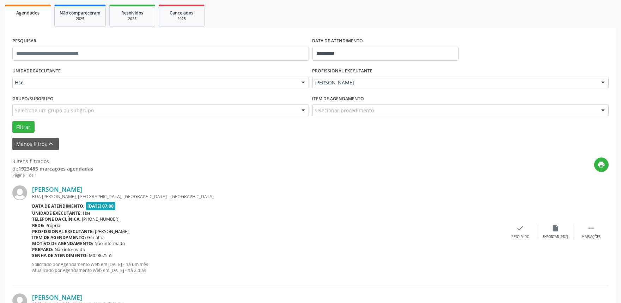
scroll to position [117, 0]
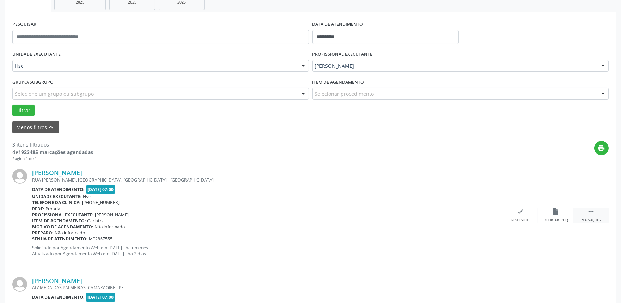
click at [595, 210] on icon "" at bounding box center [591, 211] width 8 height 8
click at [548, 216] on div "alarm_off Não compareceu" at bounding box center [555, 214] width 35 height 15
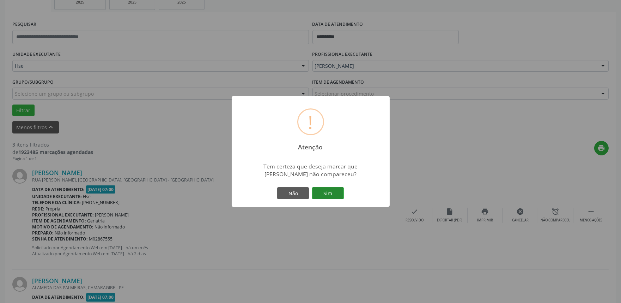
click at [333, 194] on button "Sim" at bounding box center [328, 193] width 32 height 12
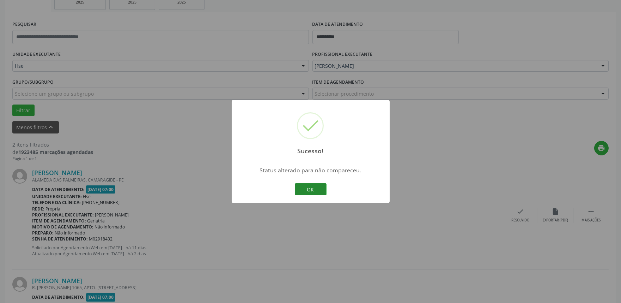
click at [300, 196] on div "OK Cancel" at bounding box center [310, 189] width 35 height 15
click at [307, 189] on button "OK" at bounding box center [311, 189] width 32 height 12
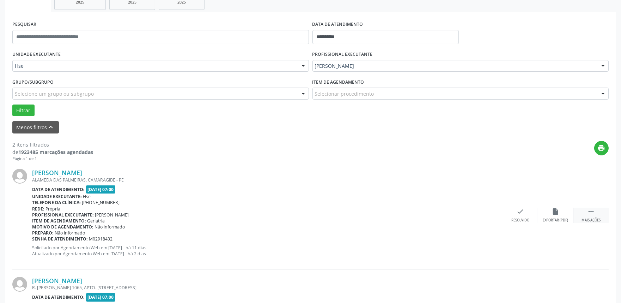
click at [595, 217] on div " Mais ações" at bounding box center [590, 214] width 35 height 15
click at [568, 216] on div "alarm_off Não compareceu" at bounding box center [555, 214] width 35 height 15
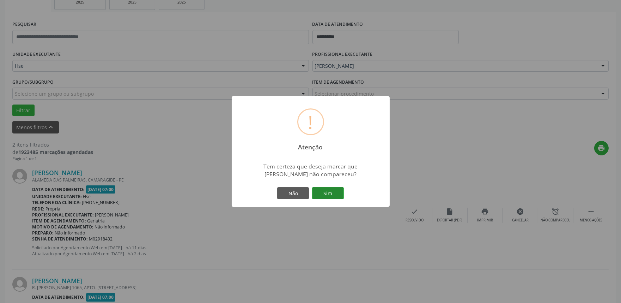
click at [320, 198] on button "Sim" at bounding box center [328, 193] width 32 height 12
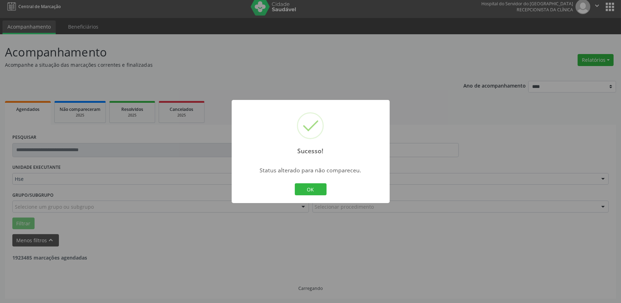
scroll to position [95, 0]
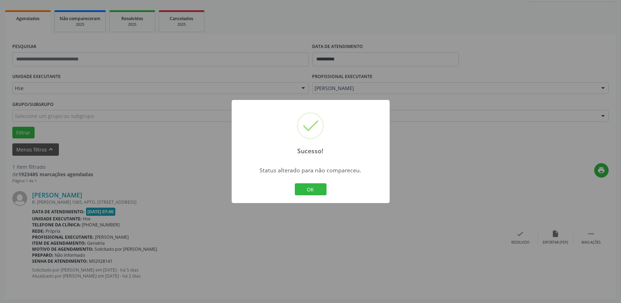
click at [318, 192] on button "OK" at bounding box center [311, 189] width 32 height 12
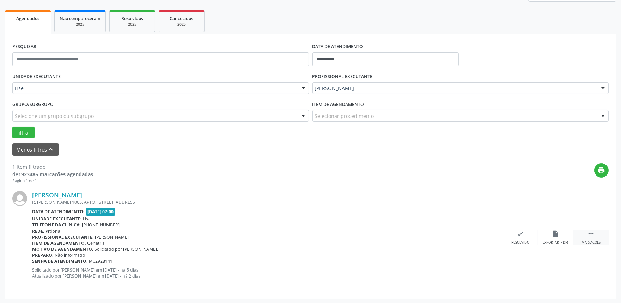
click at [586, 241] on div "Mais ações" at bounding box center [591, 242] width 19 height 5
click at [560, 240] on div "Não compareceu" at bounding box center [556, 242] width 30 height 5
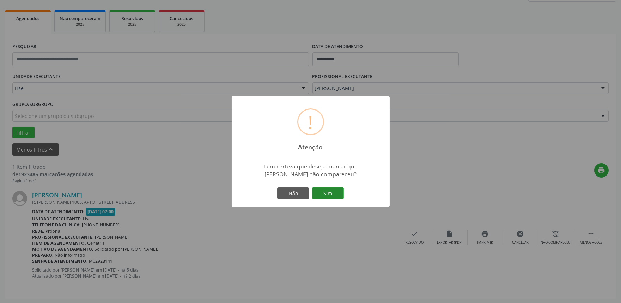
click at [327, 191] on button "Sim" at bounding box center [328, 193] width 32 height 12
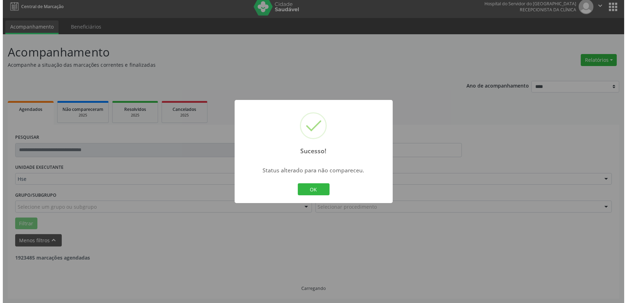
scroll to position [0, 0]
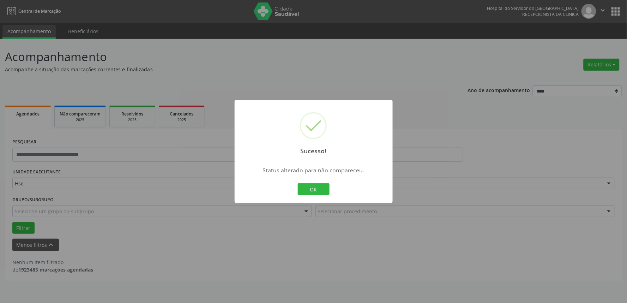
click at [312, 194] on button "OK" at bounding box center [314, 189] width 32 height 12
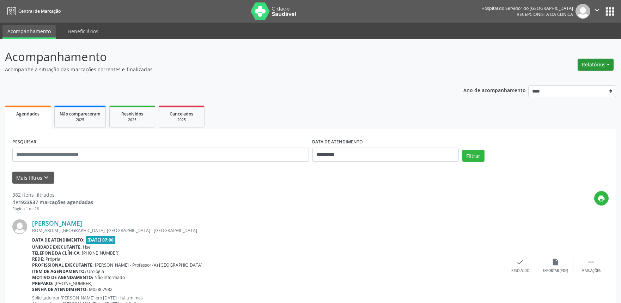
click at [609, 66] on button "Relatórios" at bounding box center [596, 65] width 36 height 12
click at [571, 79] on link "Agendamentos" at bounding box center [576, 79] width 76 height 10
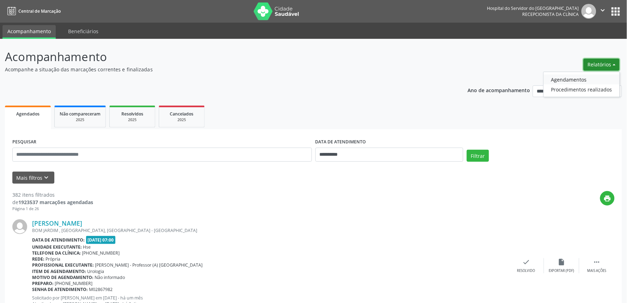
select select "*"
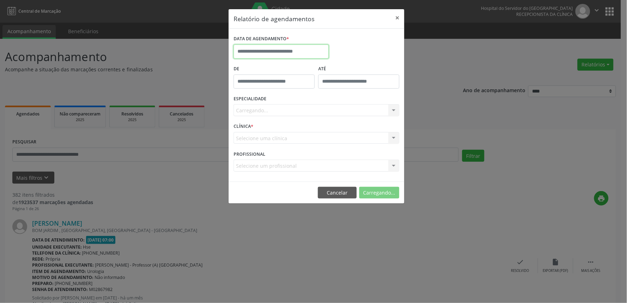
click at [250, 55] on input "text" at bounding box center [280, 51] width 95 height 14
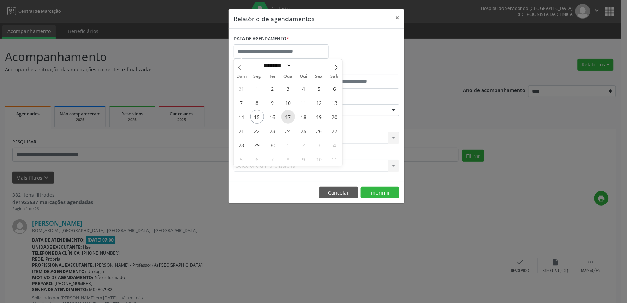
click at [292, 117] on span "17" at bounding box center [288, 117] width 14 height 14
type input "**********"
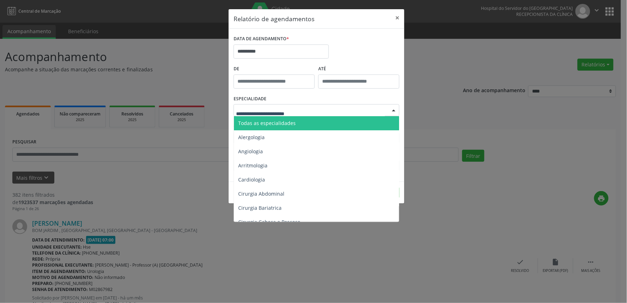
click at [288, 119] on span "Todas as especialidades" at bounding box center [317, 123] width 166 height 14
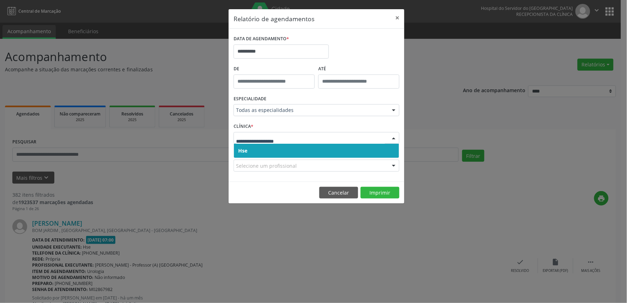
drag, startPoint x: 287, startPoint y: 148, endPoint x: 290, endPoint y: 140, distance: 8.9
click at [286, 148] on span "Hse" at bounding box center [316, 151] width 165 height 14
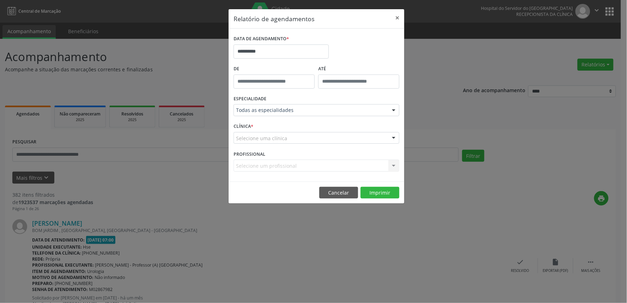
click at [291, 138] on div "Selecione uma clínica" at bounding box center [316, 138] width 166 height 12
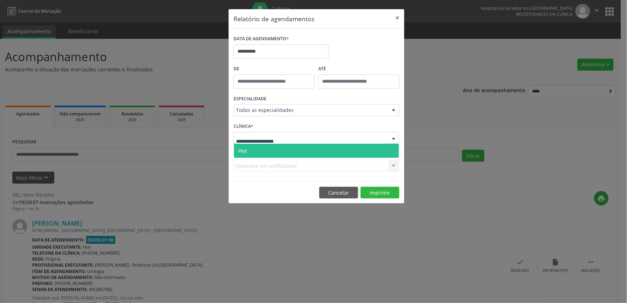
click at [287, 153] on span "Hse" at bounding box center [316, 151] width 165 height 14
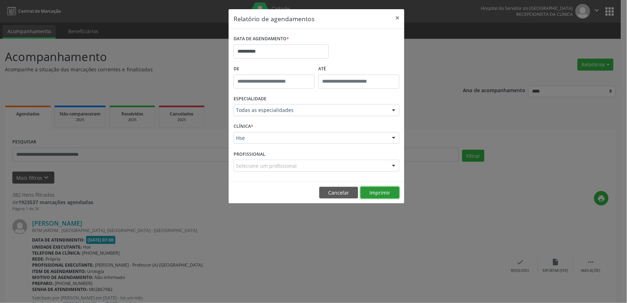
click at [380, 191] on button "Imprimir" at bounding box center [379, 193] width 39 height 12
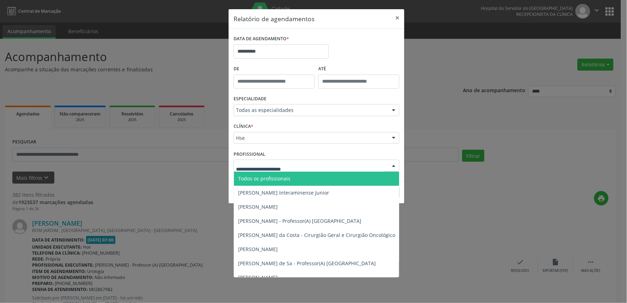
click at [313, 165] on div at bounding box center [316, 165] width 166 height 12
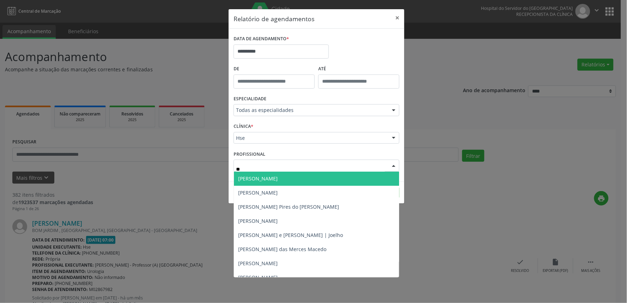
type input "***"
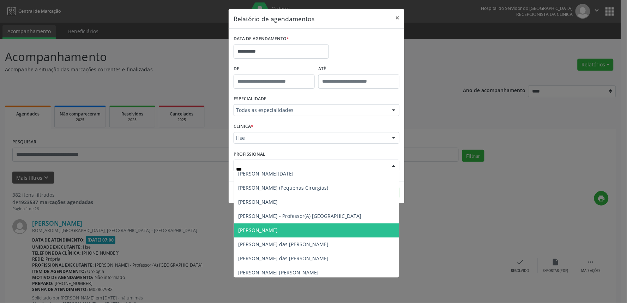
scroll to position [431, 0]
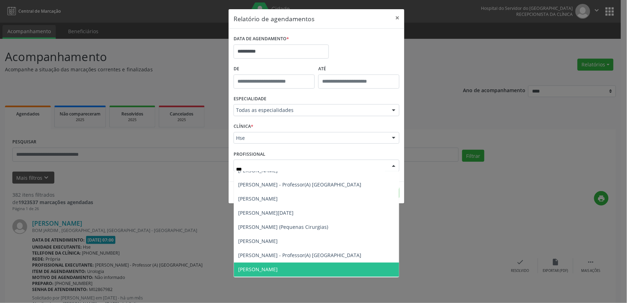
click at [262, 268] on span "[PERSON_NAME]" at bounding box center [257, 269] width 39 height 7
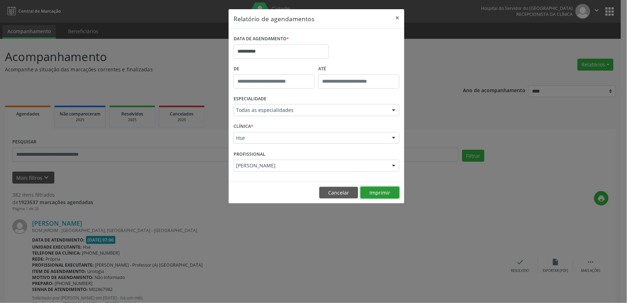
click at [384, 194] on button "Imprimir" at bounding box center [379, 193] width 39 height 12
click at [259, 59] on div "**********" at bounding box center [281, 49] width 99 height 30
click at [260, 53] on input "**********" at bounding box center [280, 51] width 95 height 14
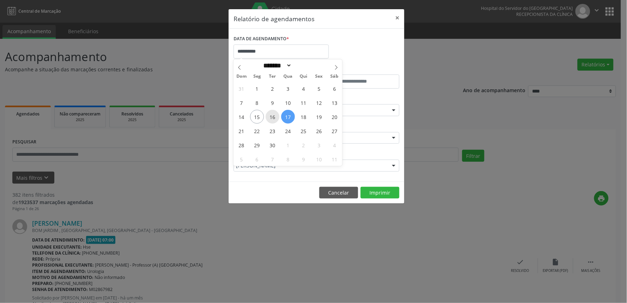
click at [274, 117] on span "16" at bounding box center [273, 117] width 14 height 14
type input "**********"
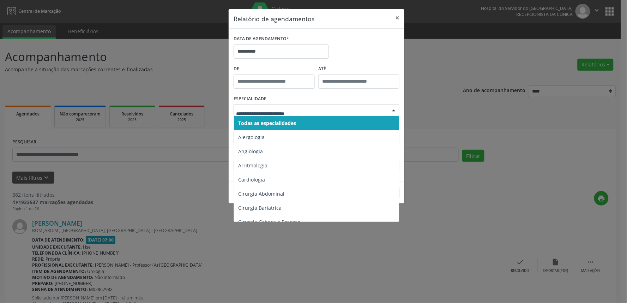
click at [277, 121] on span "Todas as especialidades" at bounding box center [267, 123] width 58 height 7
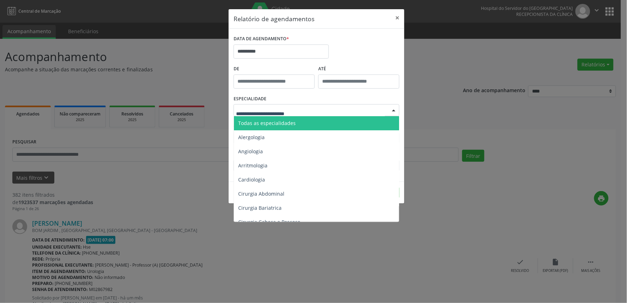
click at [278, 120] on span "Todas as especialidades" at bounding box center [266, 123] width 57 height 7
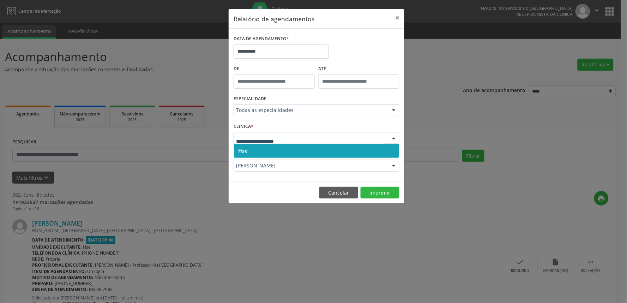
click at [268, 149] on span "Hse" at bounding box center [316, 151] width 165 height 14
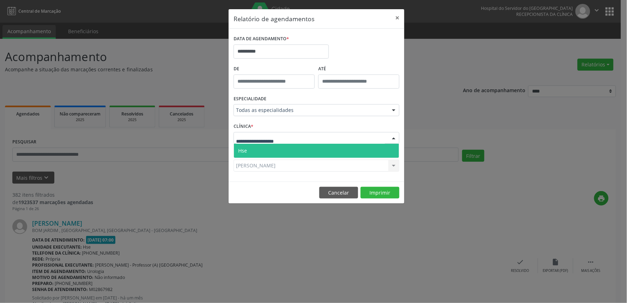
click at [267, 153] on span "Hse" at bounding box center [316, 151] width 165 height 14
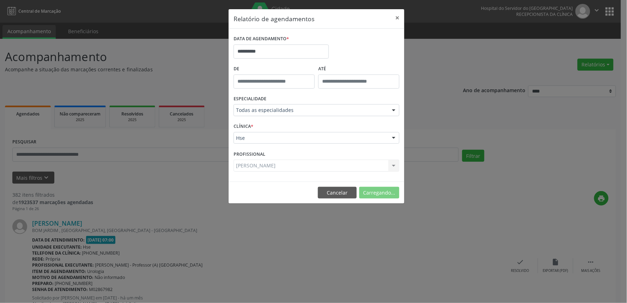
click at [283, 164] on div "Maria da Graca Pinto Ribeiro Todos os profissionais Adalberto Aguiar Interamine…" at bounding box center [316, 165] width 166 height 12
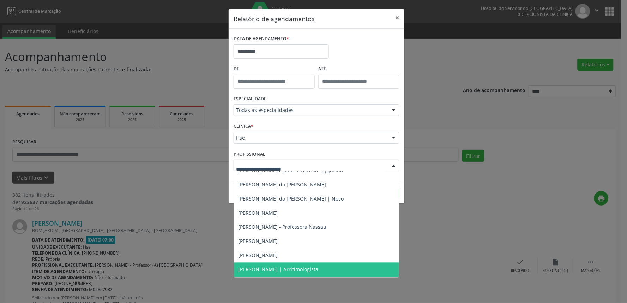
click at [293, 161] on div at bounding box center [316, 165] width 166 height 12
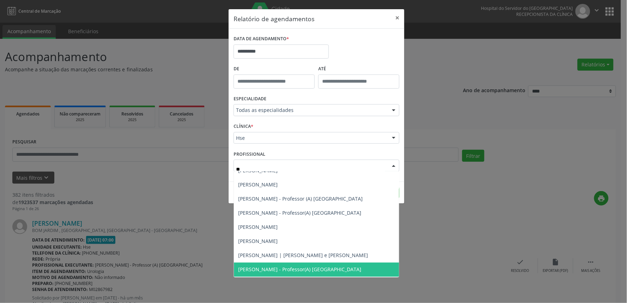
type input "***"
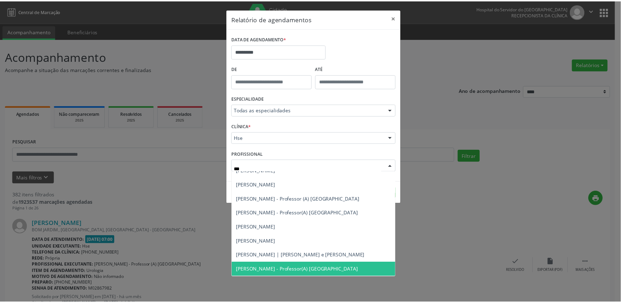
scroll to position [0, 0]
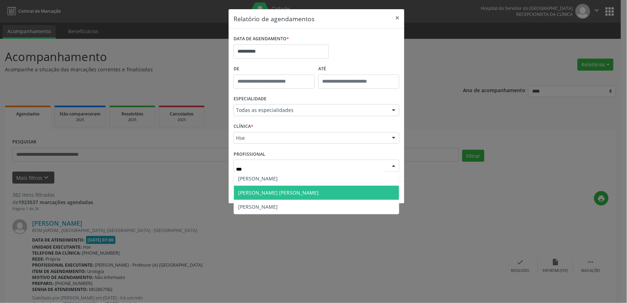
click at [269, 198] on span "[PERSON_NAME] [PERSON_NAME]" at bounding box center [316, 193] width 165 height 14
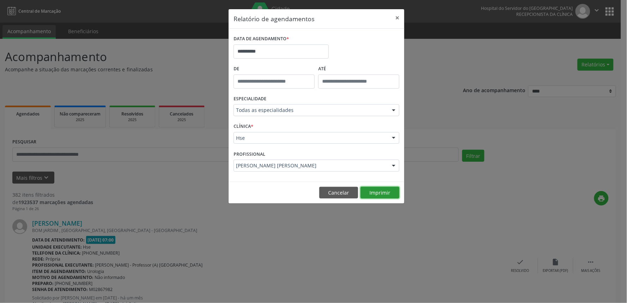
click at [375, 194] on button "Imprimir" at bounding box center [379, 193] width 39 height 12
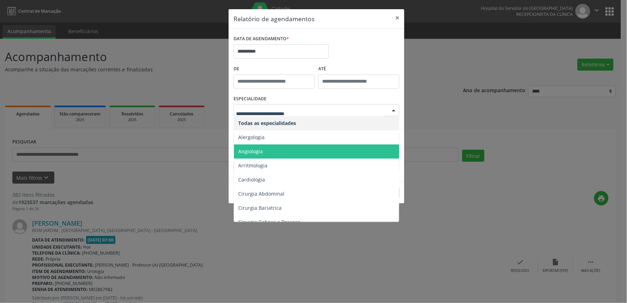
click at [281, 150] on span "Angiologia" at bounding box center [317, 151] width 166 height 14
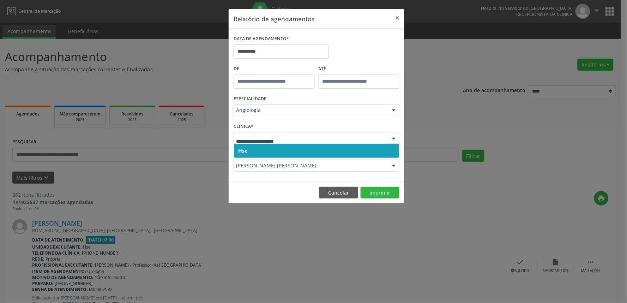
click at [292, 146] on span "Hse" at bounding box center [316, 151] width 165 height 14
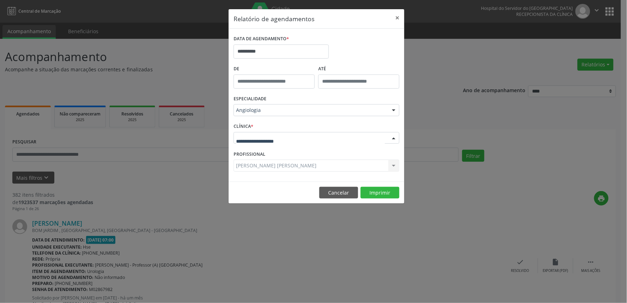
click at [295, 139] on div at bounding box center [316, 138] width 166 height 12
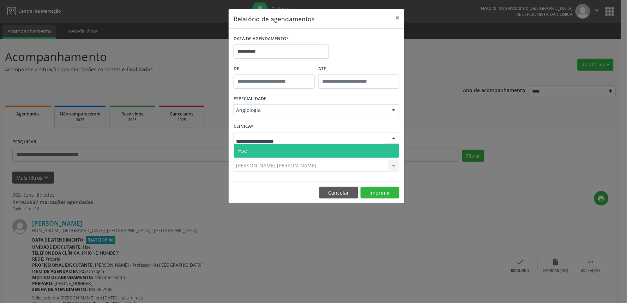
click at [295, 146] on span "Hse" at bounding box center [316, 151] width 165 height 14
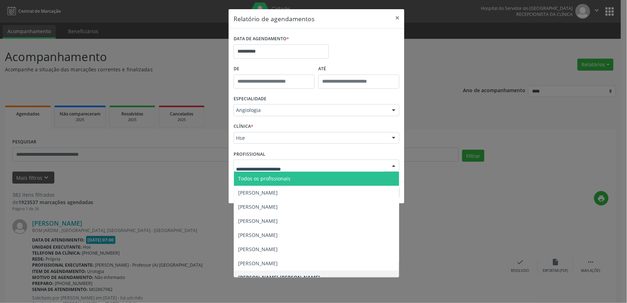
click at [318, 176] on span "Todos os profissionais" at bounding box center [316, 178] width 165 height 14
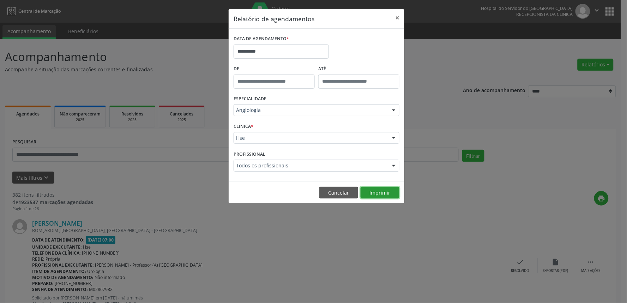
click at [378, 194] on button "Imprimir" at bounding box center [379, 193] width 39 height 12
click at [399, 20] on button "×" at bounding box center [397, 17] width 14 height 17
